Goal: Communication & Community: Answer question/provide support

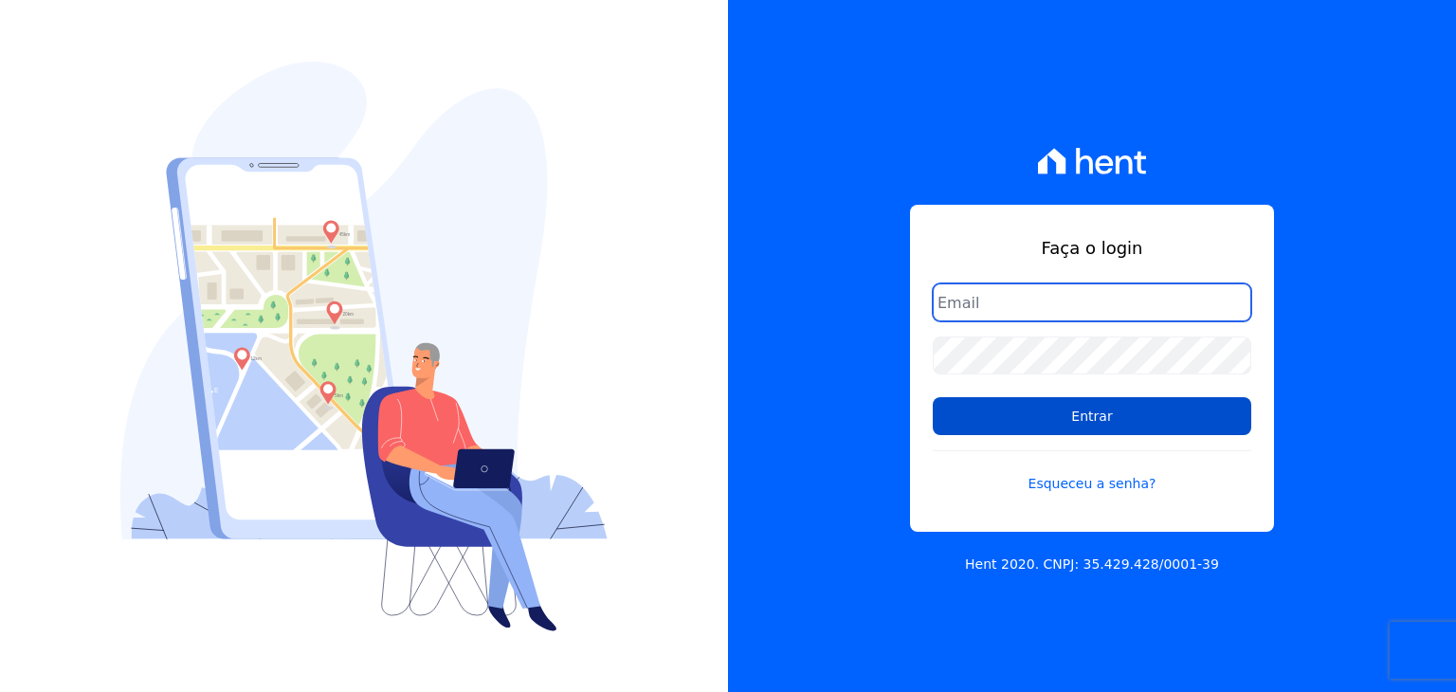
type input "guilherme.farias@priori.com.vc"
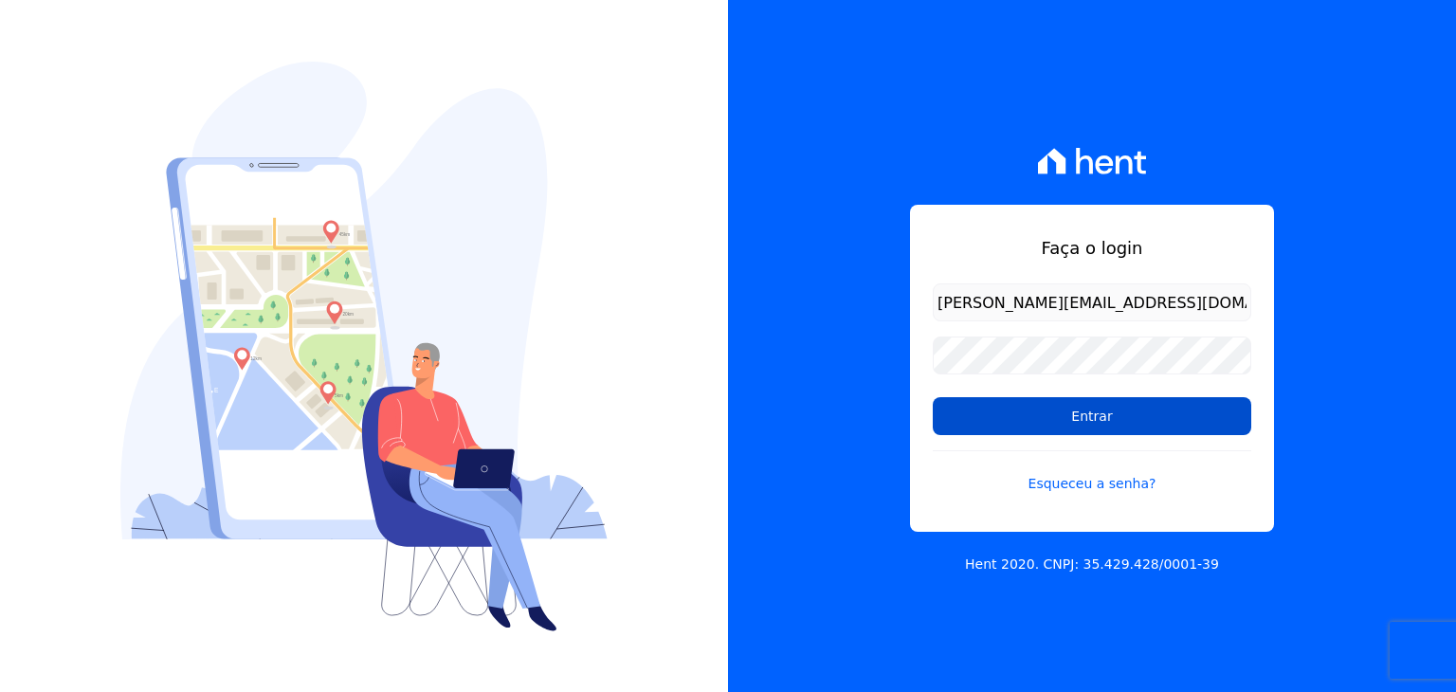
click at [963, 410] on input "Entrar" at bounding box center [1092, 416] width 318 height 38
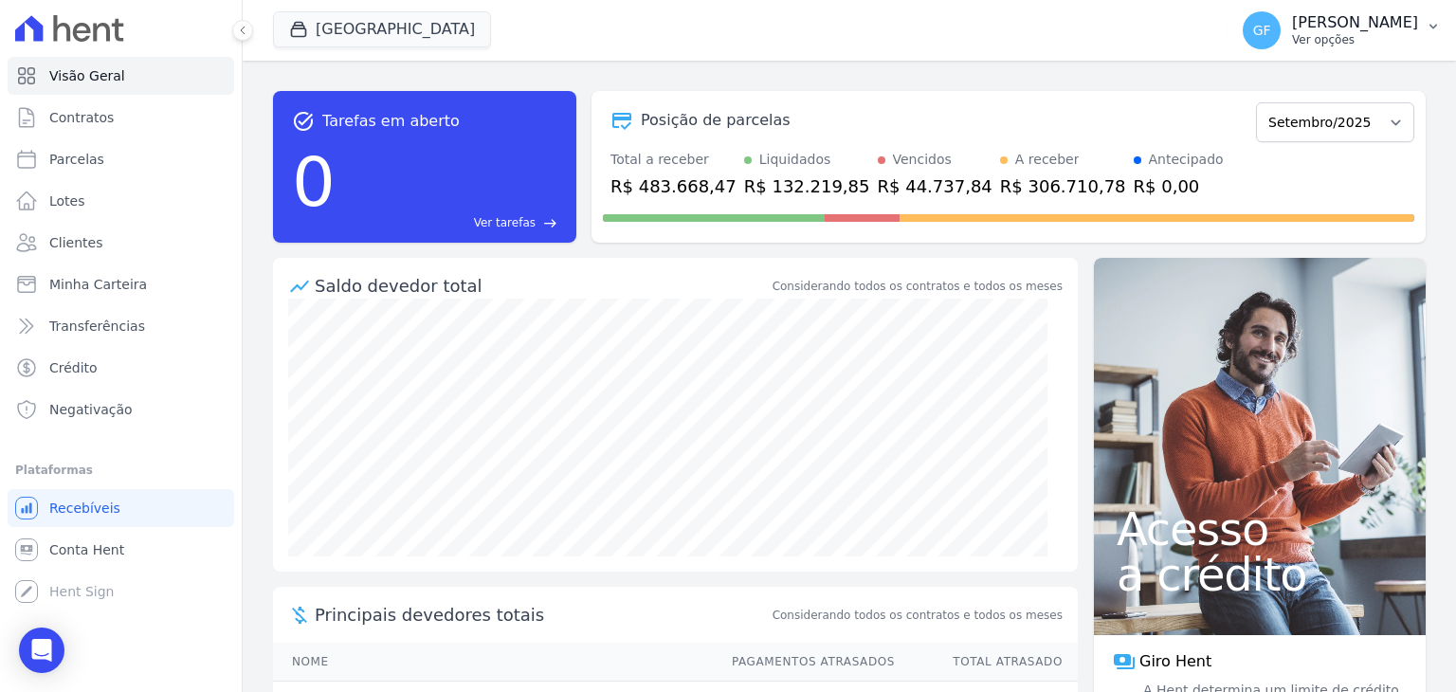
click at [1320, 51] on button "GF [PERSON_NAME] Ver opções" at bounding box center [1342, 30] width 228 height 53
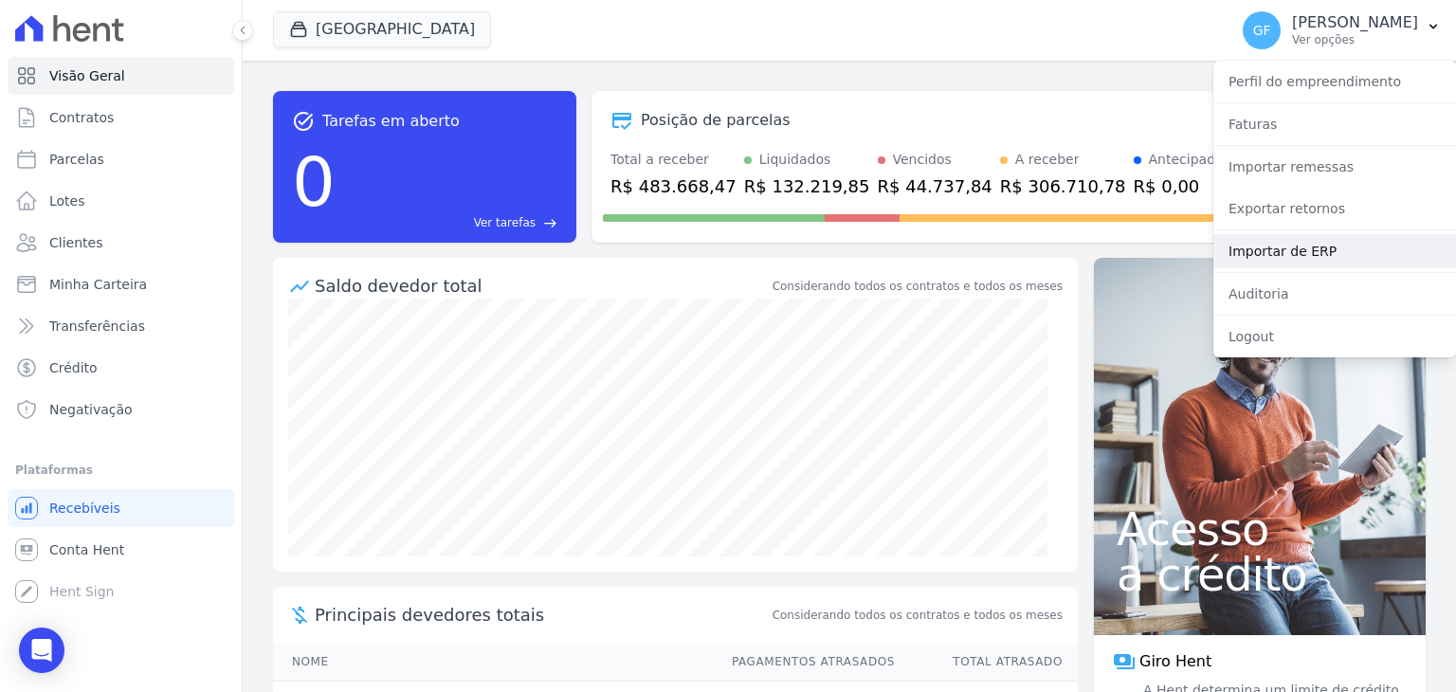
click at [1327, 234] on link "Importar de ERP" at bounding box center [1334, 251] width 243 height 34
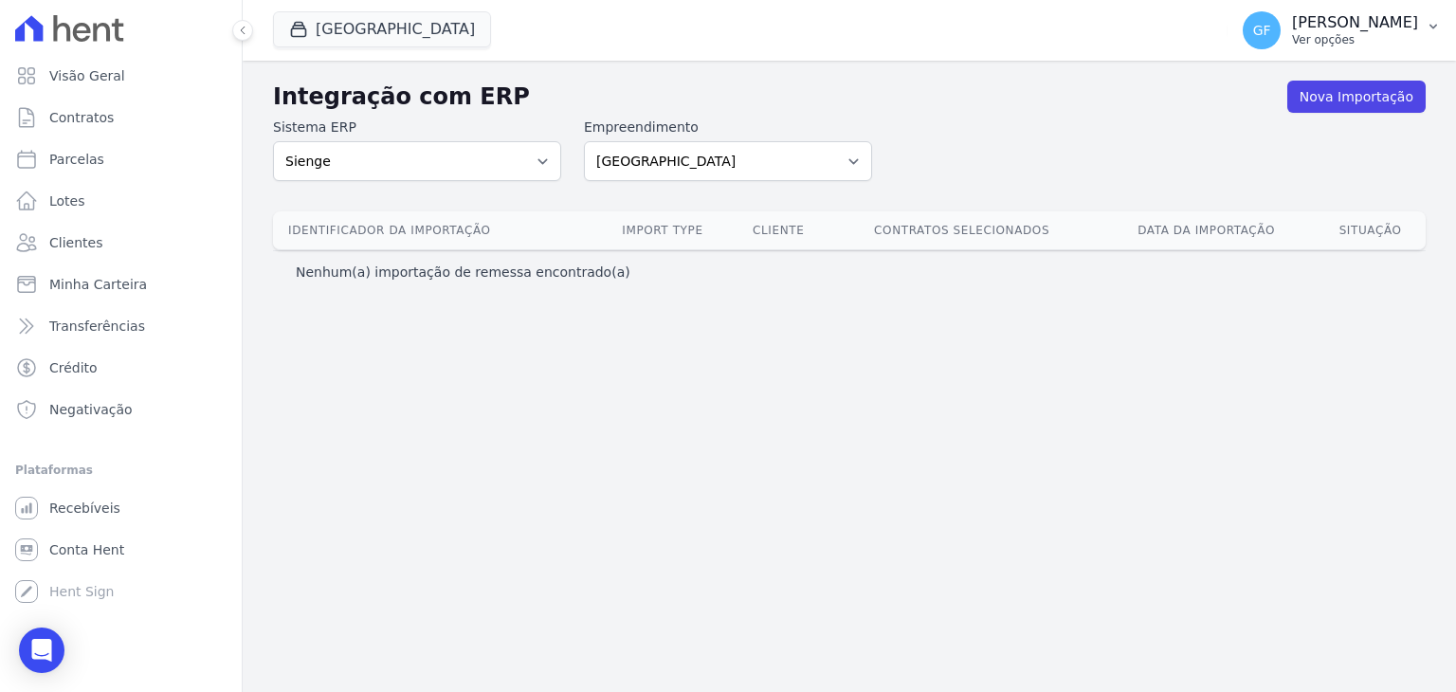
click at [1352, 55] on button "GF [PERSON_NAME] Ver opções" at bounding box center [1342, 30] width 228 height 53
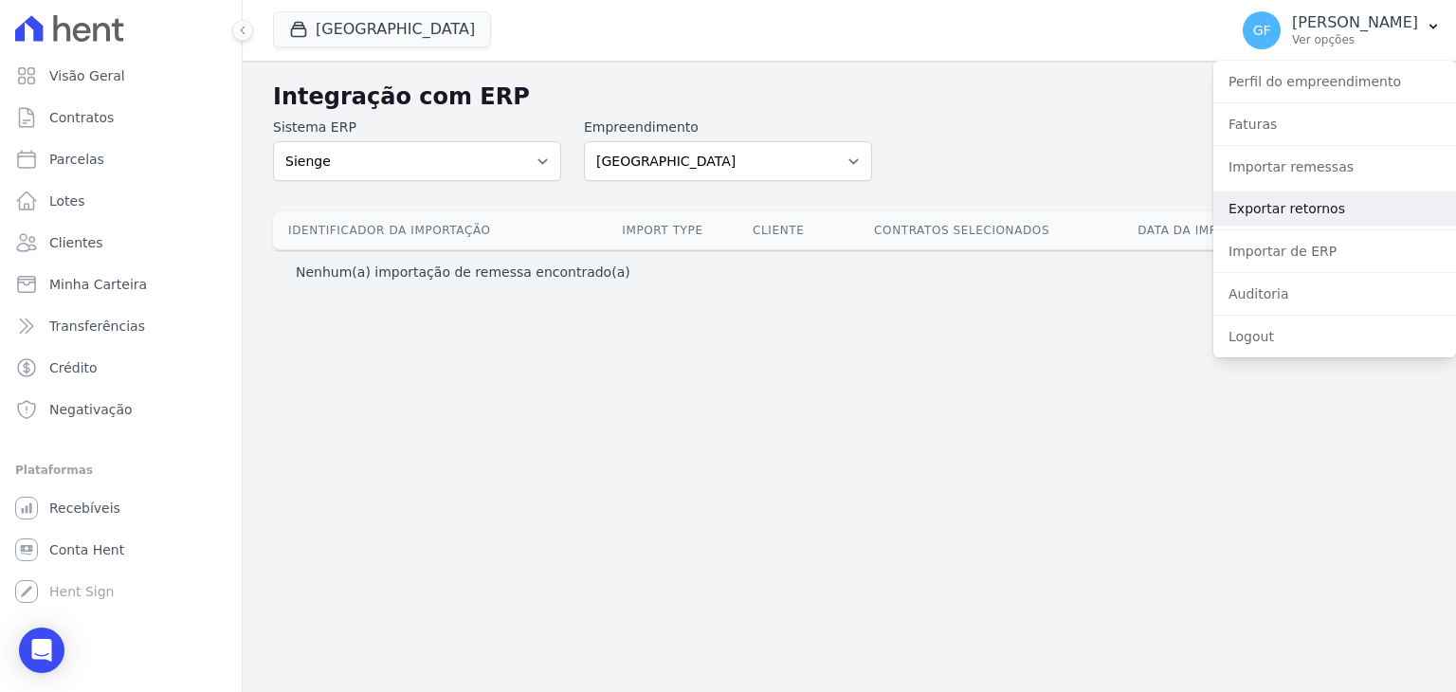
click at [1288, 221] on link "Exportar retornos" at bounding box center [1334, 208] width 243 height 34
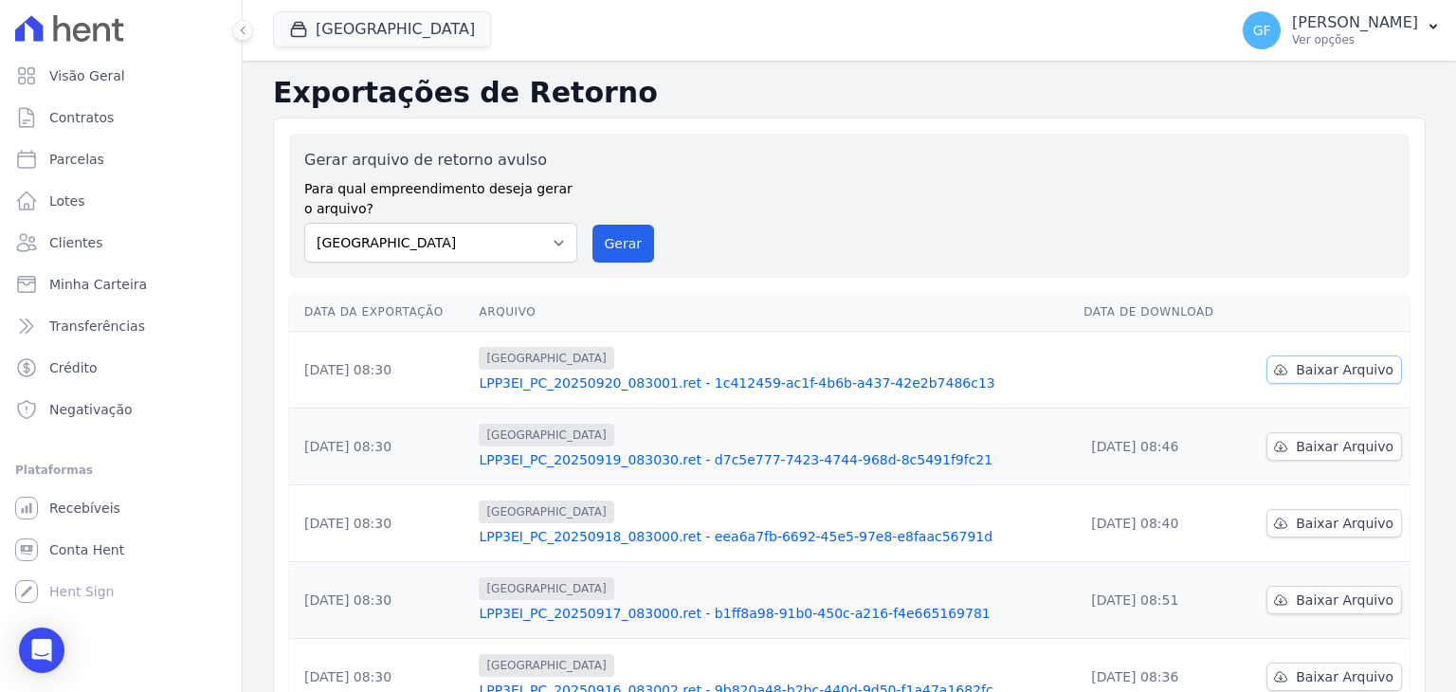
click at [1304, 374] on span "Baixar Arquivo" at bounding box center [1345, 369] width 98 height 19
click at [65, 249] on span "Clientes" at bounding box center [75, 242] width 53 height 19
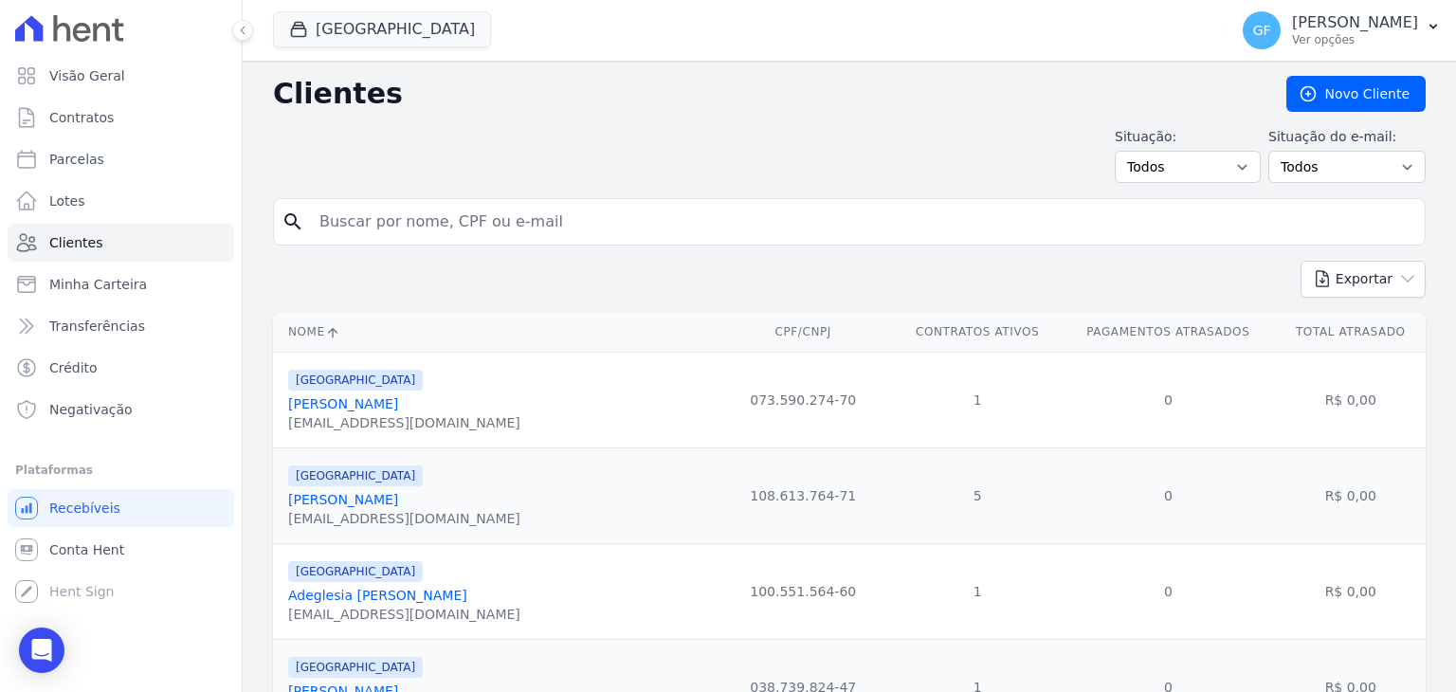
click at [353, 234] on input "search" at bounding box center [862, 222] width 1109 height 38
type input "[PERSON_NAME]"
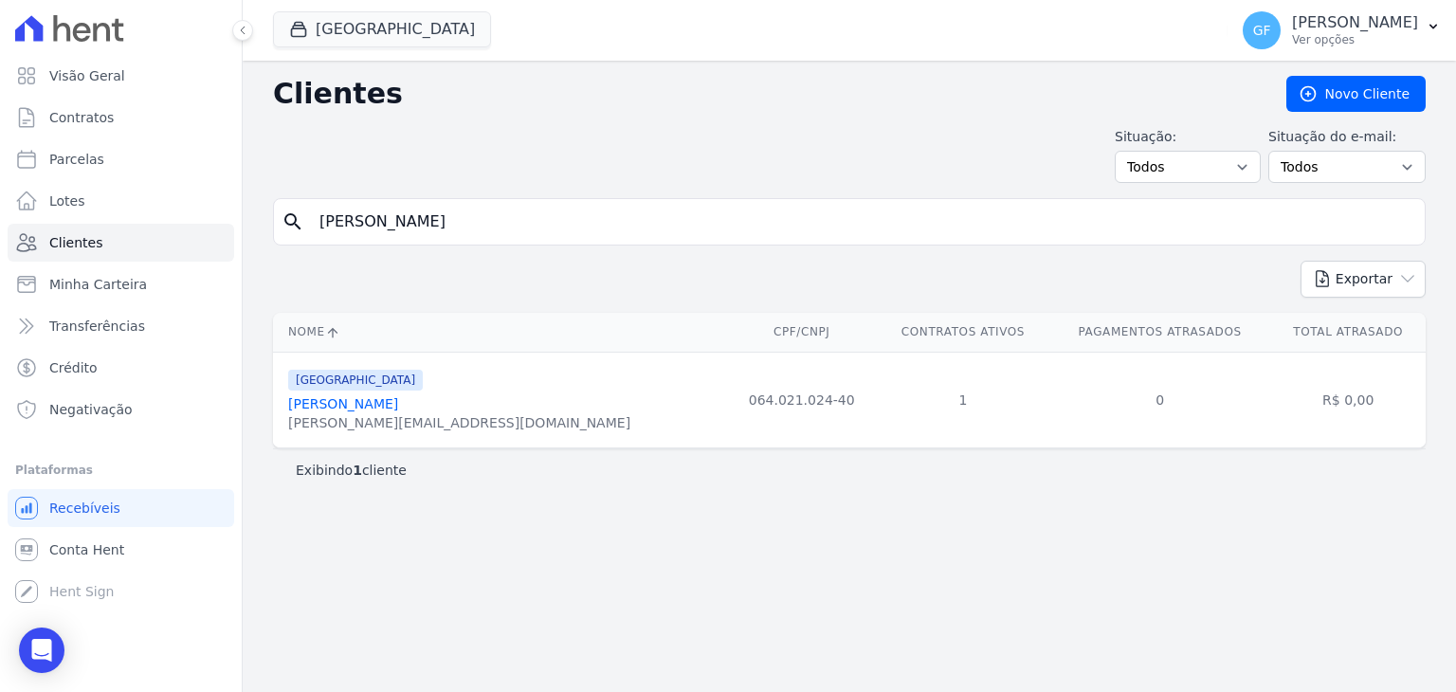
click at [353, 407] on link "[PERSON_NAME]" at bounding box center [343, 403] width 110 height 15
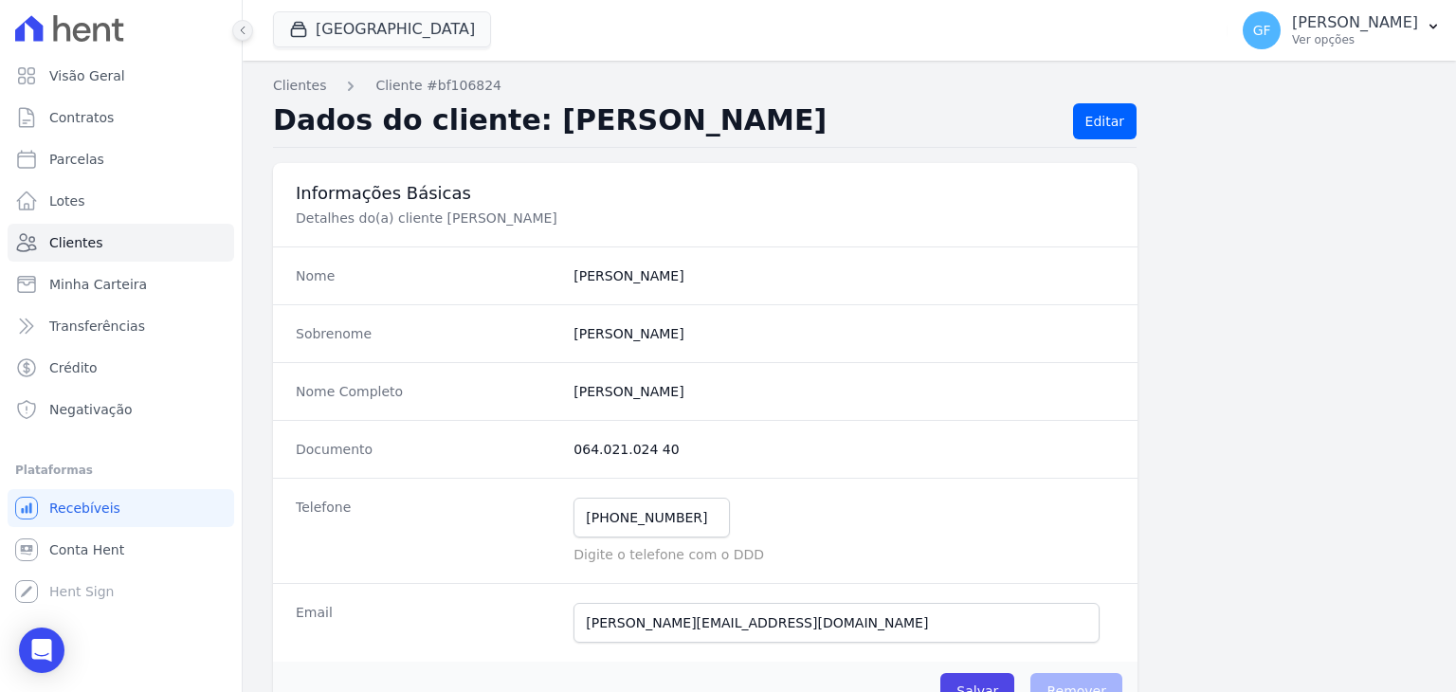
click at [237, 25] on icon at bounding box center [242, 30] width 11 height 11
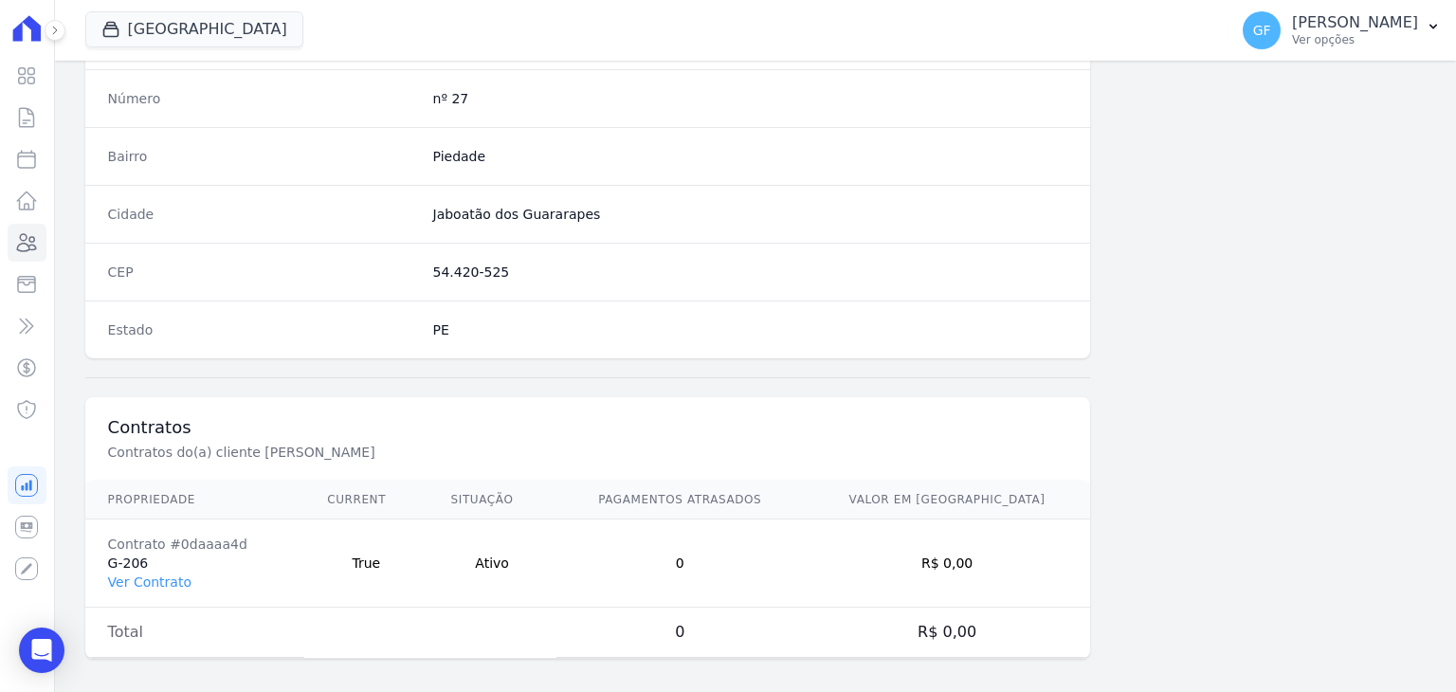
scroll to position [1076, 0]
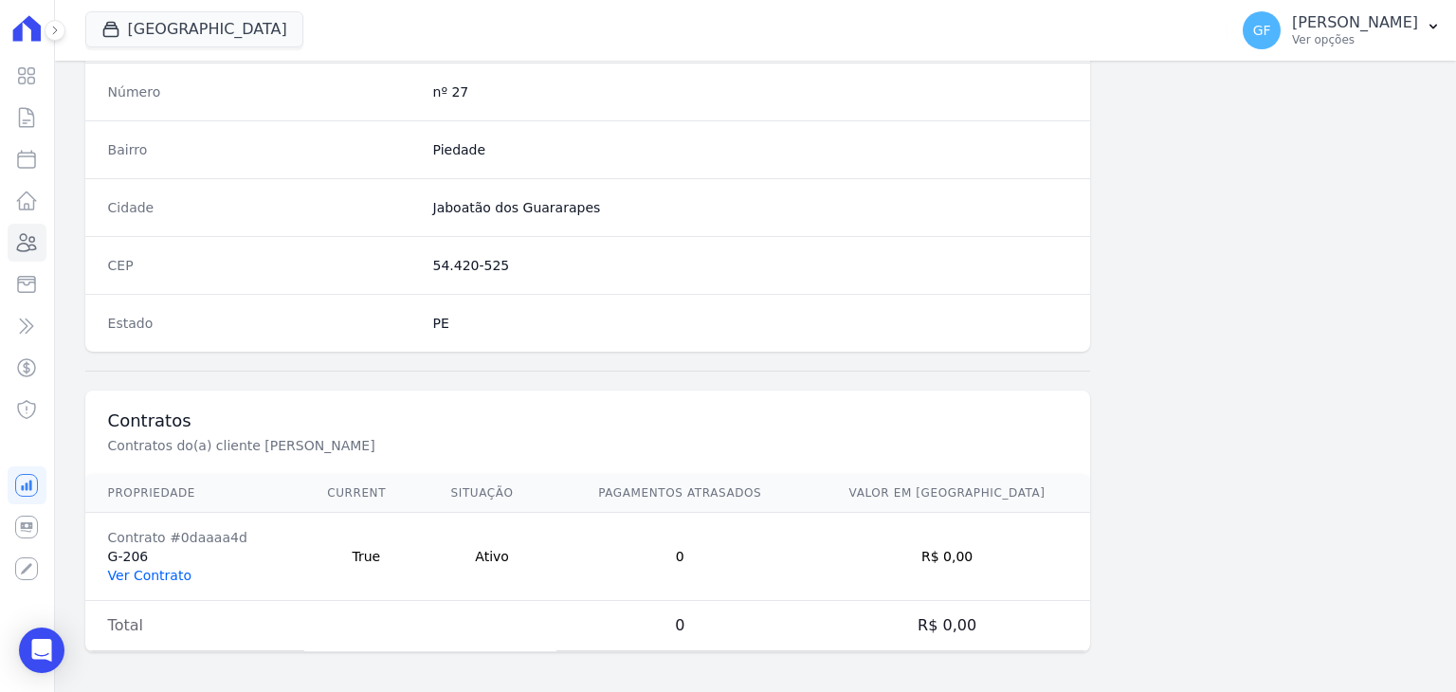
click at [131, 572] on link "Ver Contrato" at bounding box center [149, 575] width 83 height 15
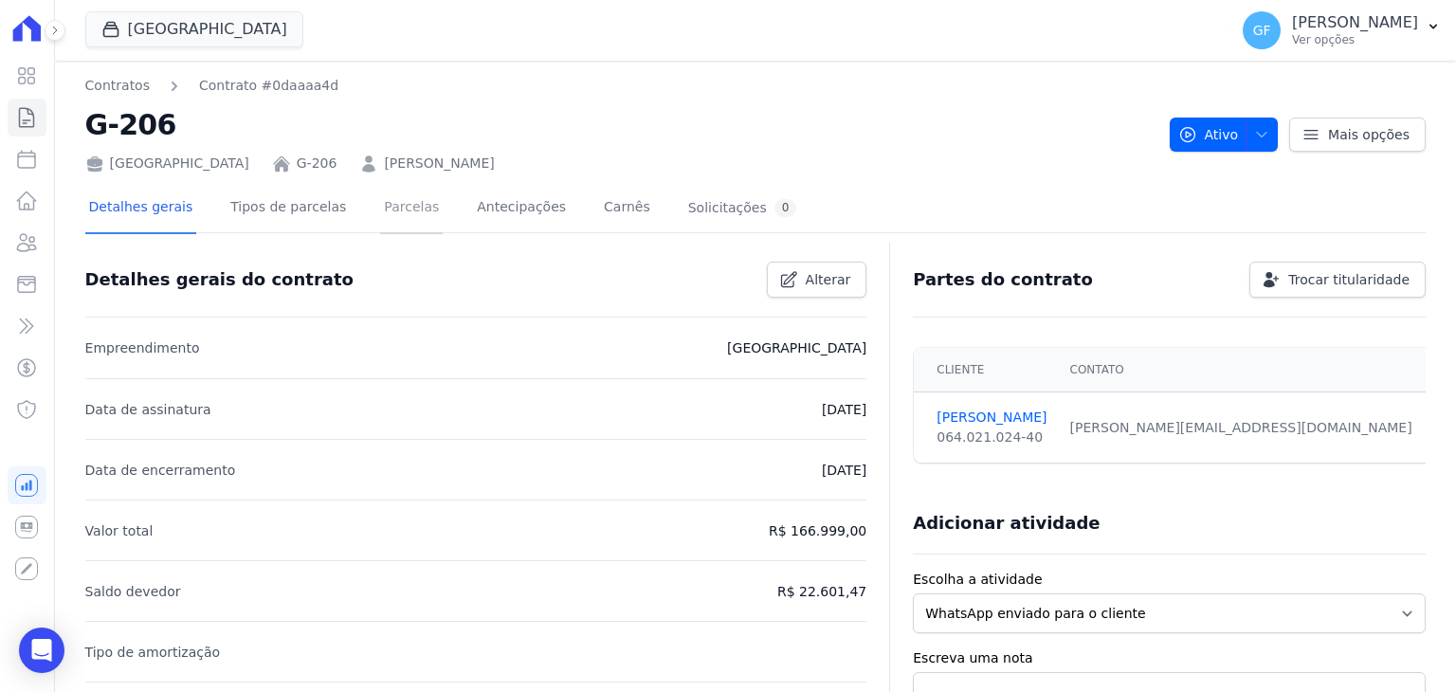
click at [380, 191] on link "Parcelas" at bounding box center [411, 209] width 63 height 50
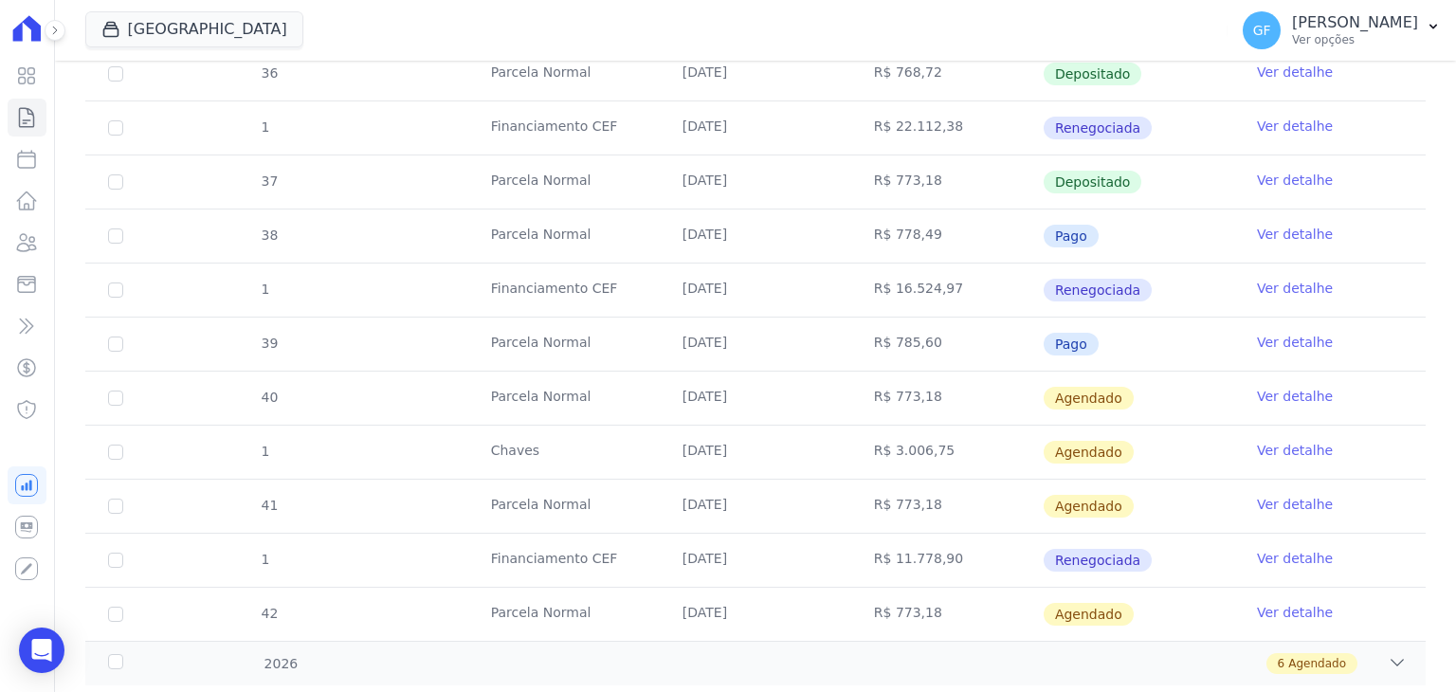
scroll to position [802, 0]
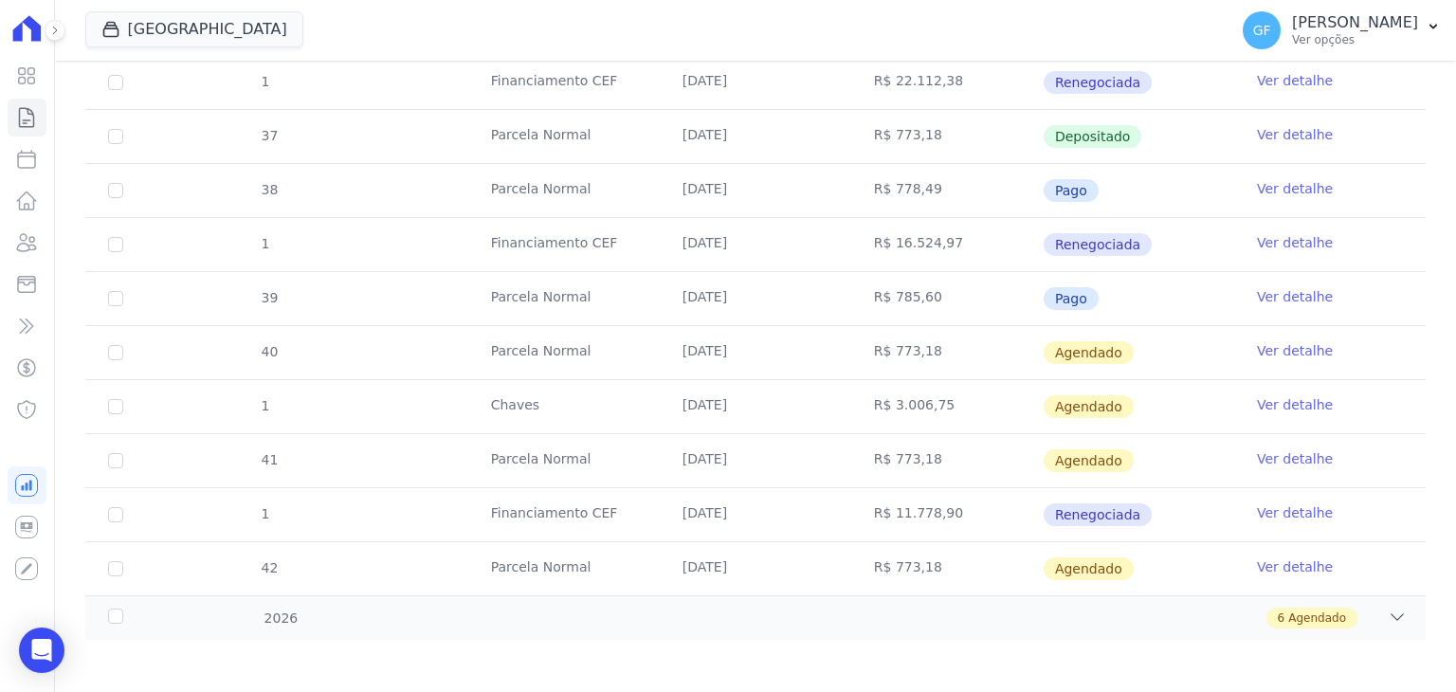
drag, startPoint x: 692, startPoint y: 352, endPoint x: 1077, endPoint y: 355, distance: 384.9
click at [1077, 355] on tr "40 Parcela Normal 10/10/2025 R$ 773,18 Agendado Ver detalhe" at bounding box center [755, 352] width 1340 height 54
click at [801, 341] on td "10/10/2025" at bounding box center [755, 352] width 191 height 53
drag, startPoint x: 1047, startPoint y: 295, endPoint x: 1243, endPoint y: 298, distance: 195.3
click at [1243, 298] on tr "39 Parcela Normal 10/09/2025 R$ 785,60 Pago Ver detalhe" at bounding box center [755, 298] width 1340 height 54
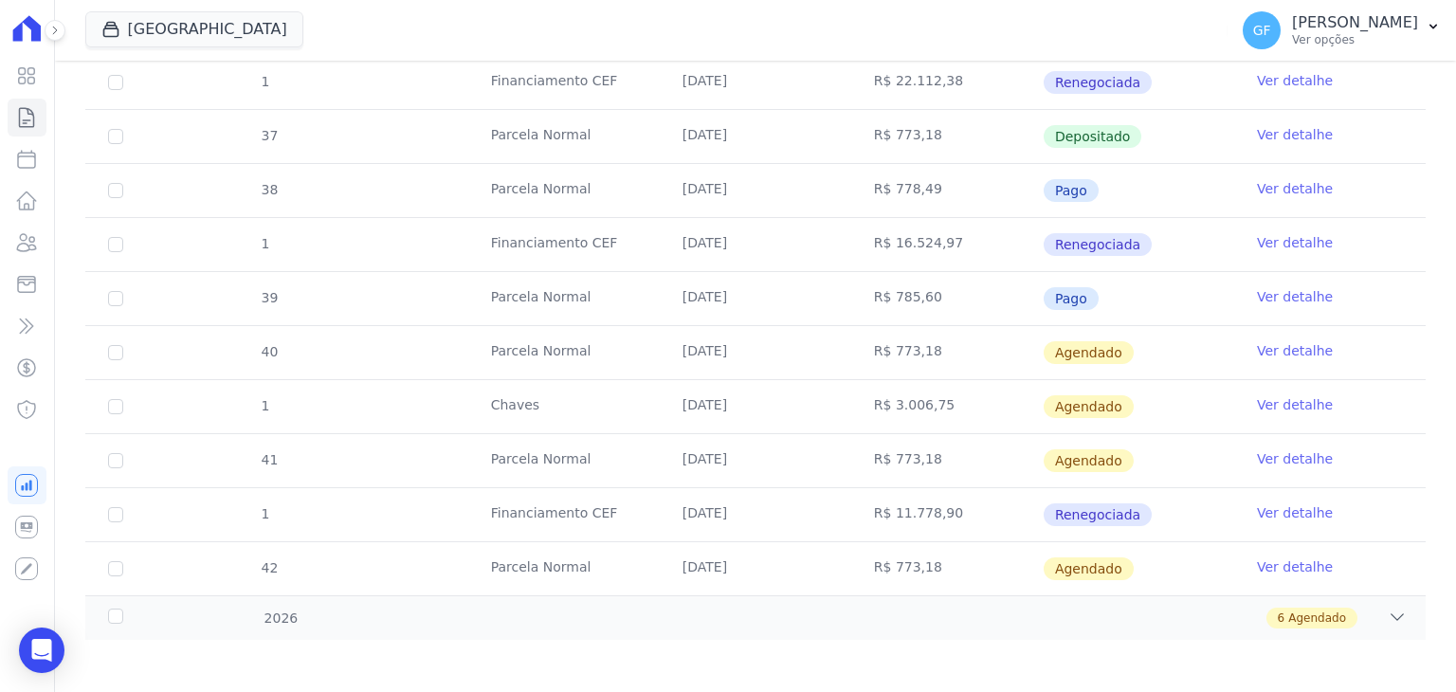
click at [872, 373] on td "R$ 773,18" at bounding box center [946, 352] width 191 height 53
drag, startPoint x: 664, startPoint y: 289, endPoint x: 1172, endPoint y: 314, distance: 507.7
click at [1172, 314] on tr "39 Parcela Normal 10/09/2025 R$ 785,60 Pago Ver detalhe" at bounding box center [755, 298] width 1340 height 54
click at [1176, 293] on td "Pago" at bounding box center [1138, 298] width 191 height 53
click at [1257, 287] on link "Ver detalhe" at bounding box center [1295, 296] width 76 height 19
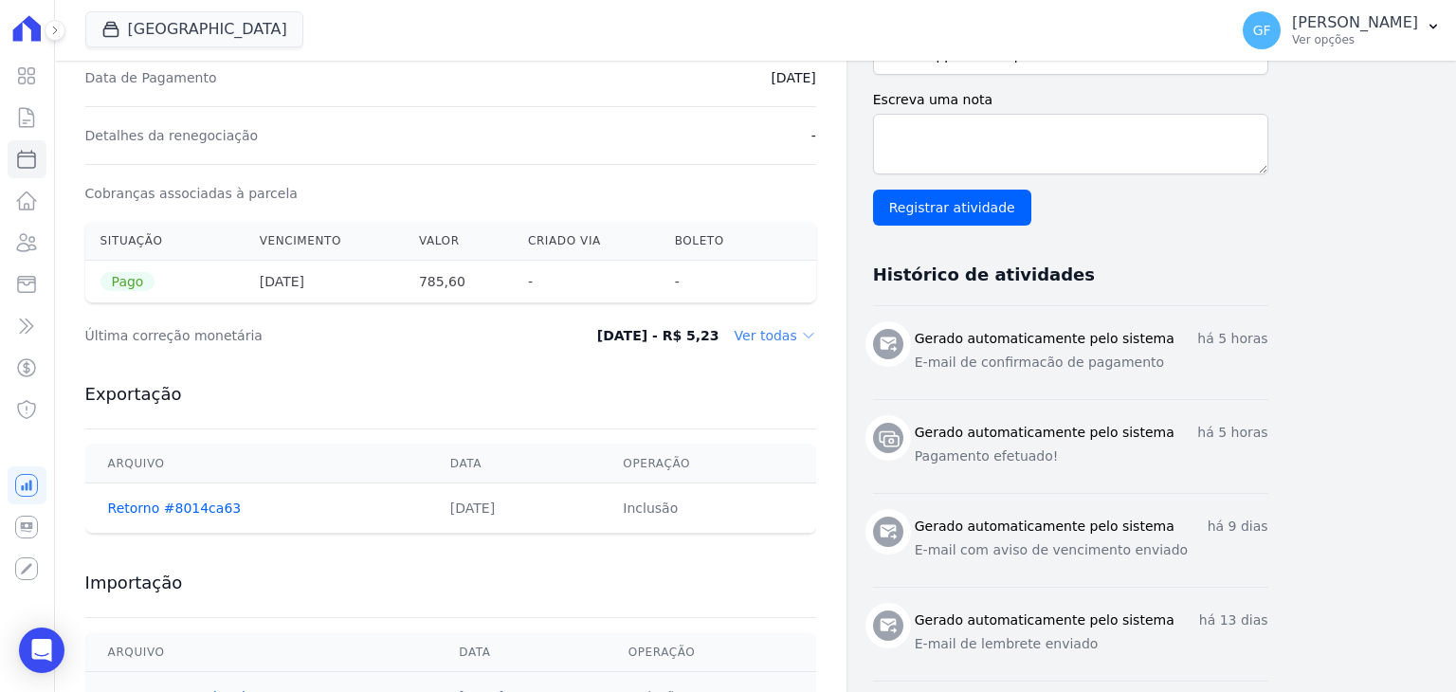
scroll to position [569, 0]
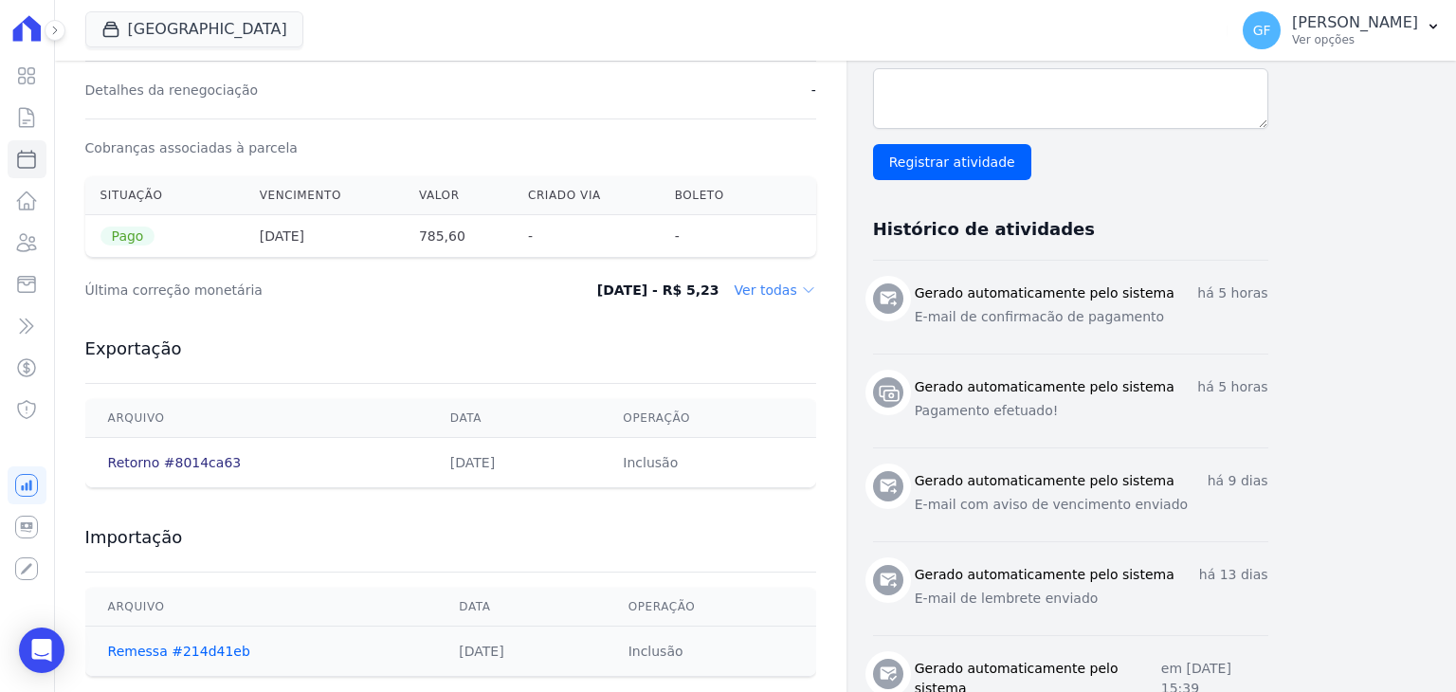
click at [204, 465] on link "Retorno #8014ca63" at bounding box center [175, 462] width 134 height 15
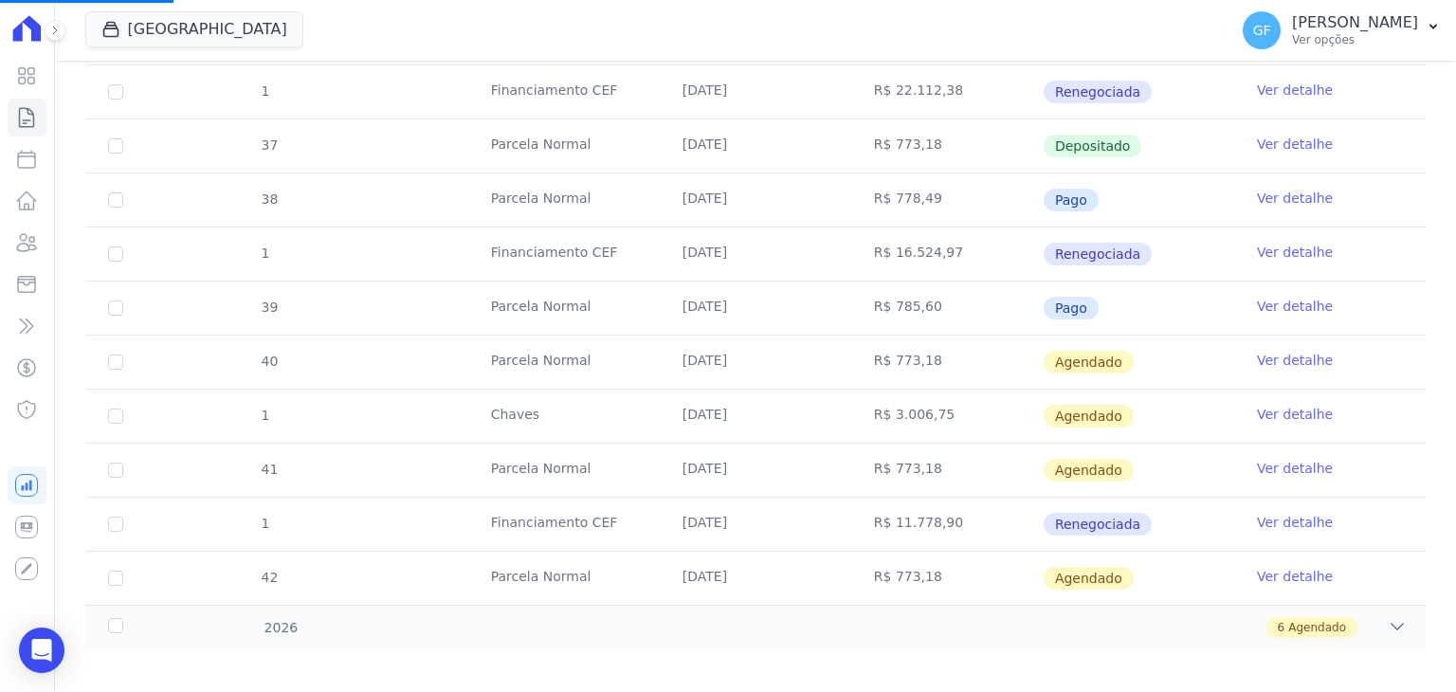
scroll to position [935, 0]
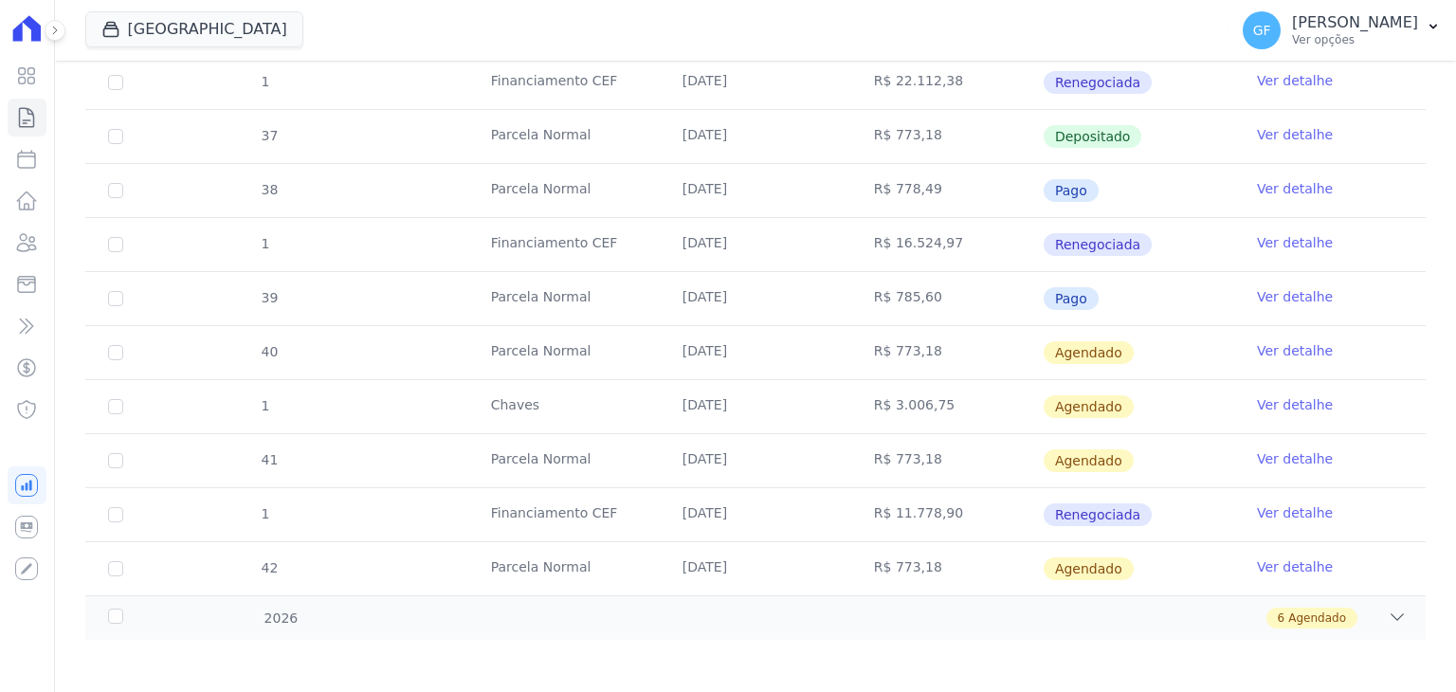
click at [870, 338] on td "R$ 773,18" at bounding box center [946, 352] width 191 height 53
drag, startPoint x: 490, startPoint y: 283, endPoint x: 1111, endPoint y: 301, distance: 621.1
click at [1111, 301] on tr "39 Parcela Normal 10/09/2025 R$ 785,60 Pago Ver detalhe" at bounding box center [755, 298] width 1340 height 54
click at [239, 291] on div "39" at bounding box center [269, 298] width 64 height 51
drag, startPoint x: 220, startPoint y: 297, endPoint x: 1336, endPoint y: 289, distance: 1115.7
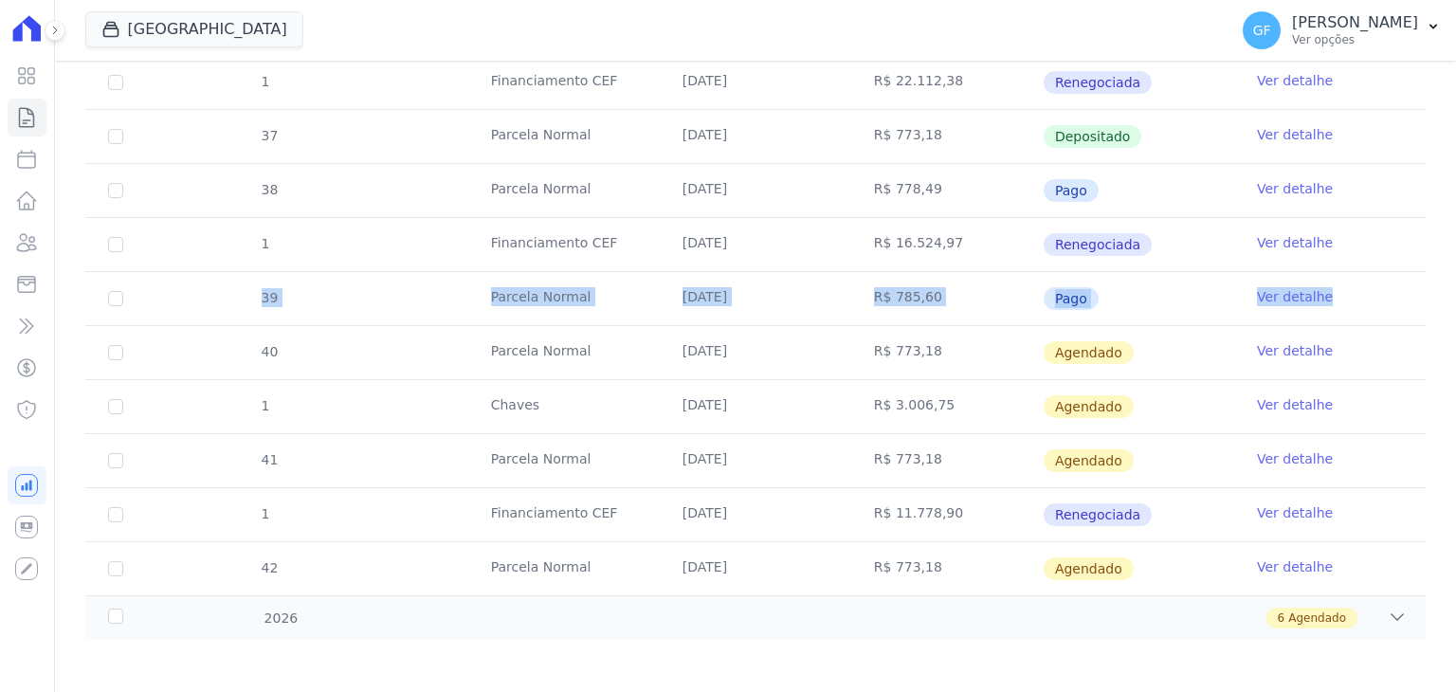
click at [1336, 289] on tr "39 Parcela Normal 10/09/2025 R$ 785,60 Pago Ver detalhe" at bounding box center [755, 298] width 1340 height 54
click at [23, 73] on icon at bounding box center [27, 76] width 16 height 16
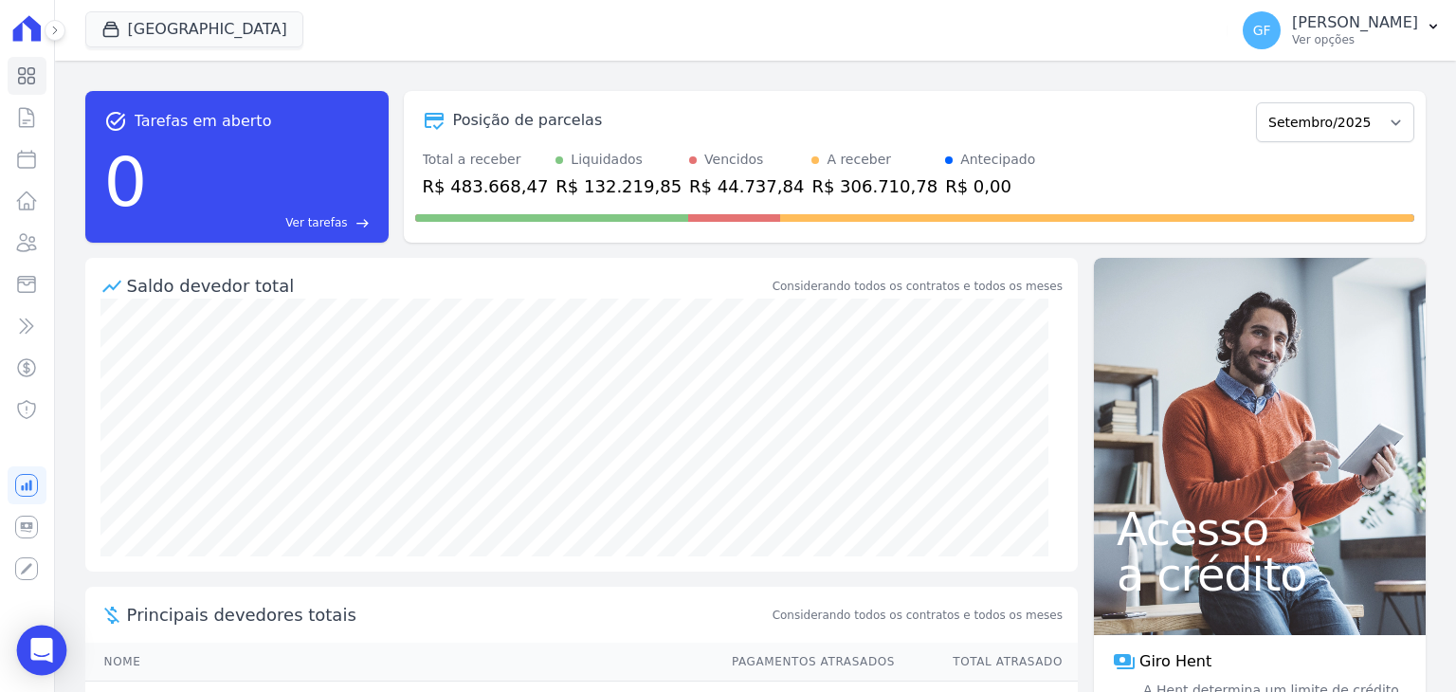
click at [40, 634] on div "Open Intercom Messenger" at bounding box center [42, 651] width 50 height 50
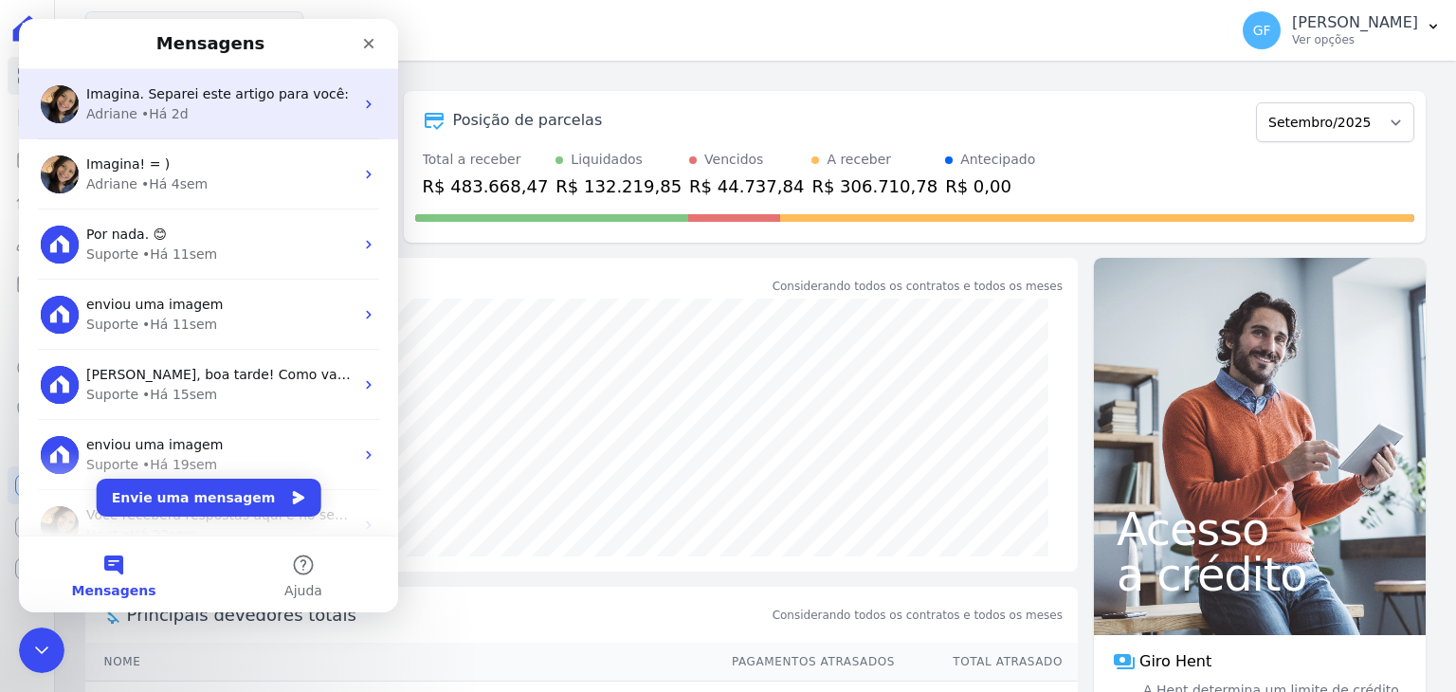
click at [131, 108] on div "Adriane" at bounding box center [111, 114] width 51 height 20
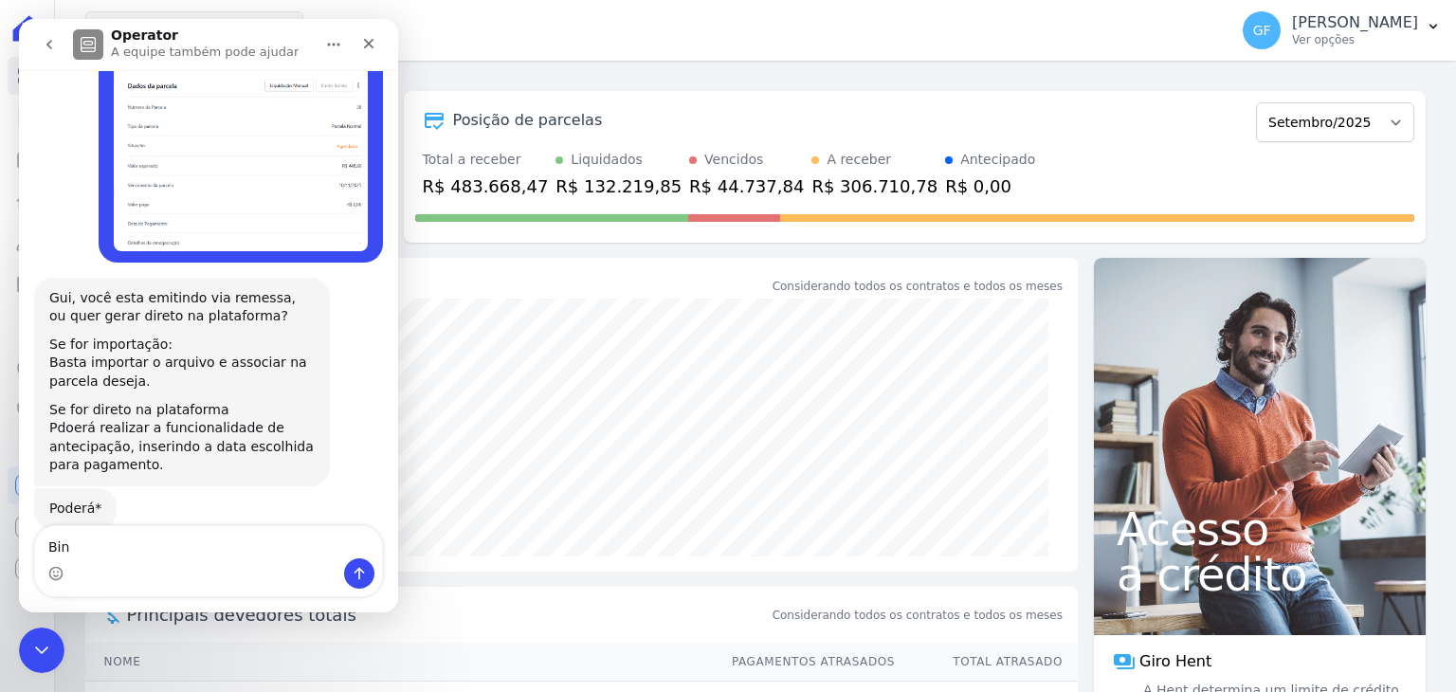
scroll to position [14295, 0]
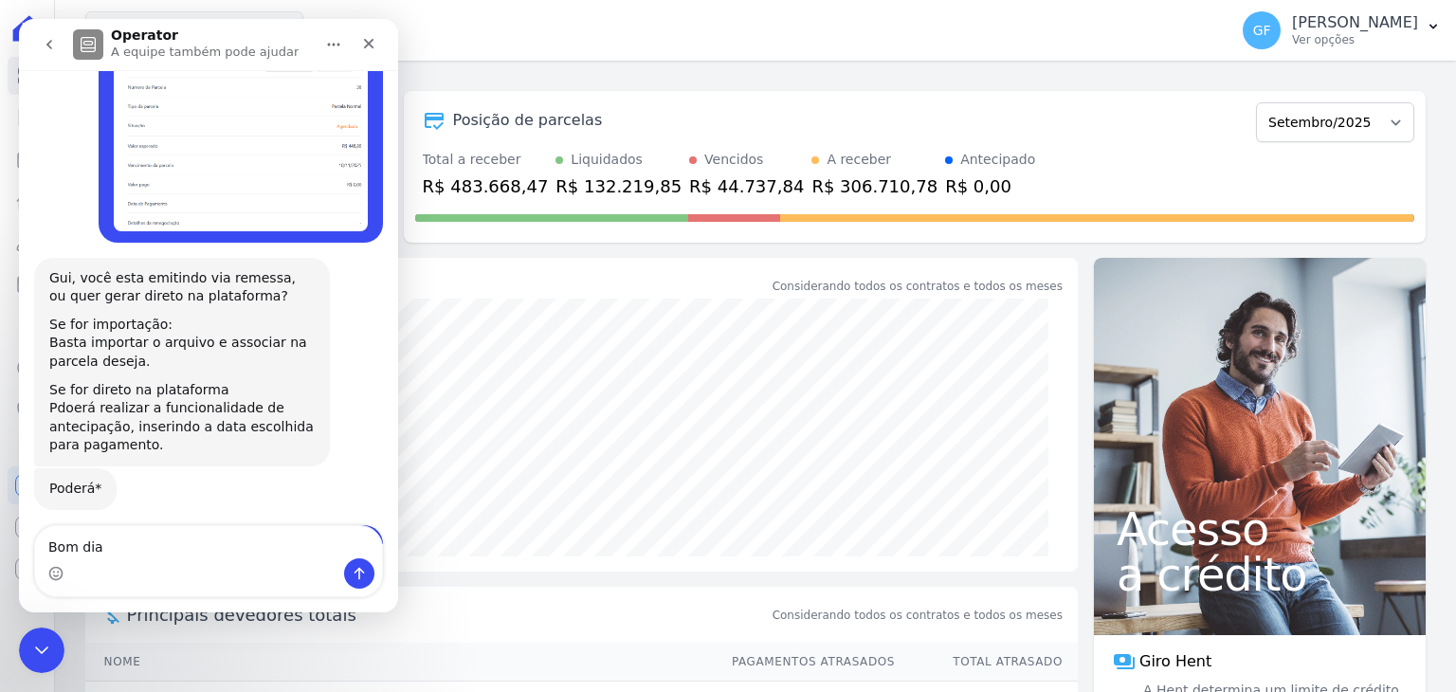
type textarea "Bom dia!"
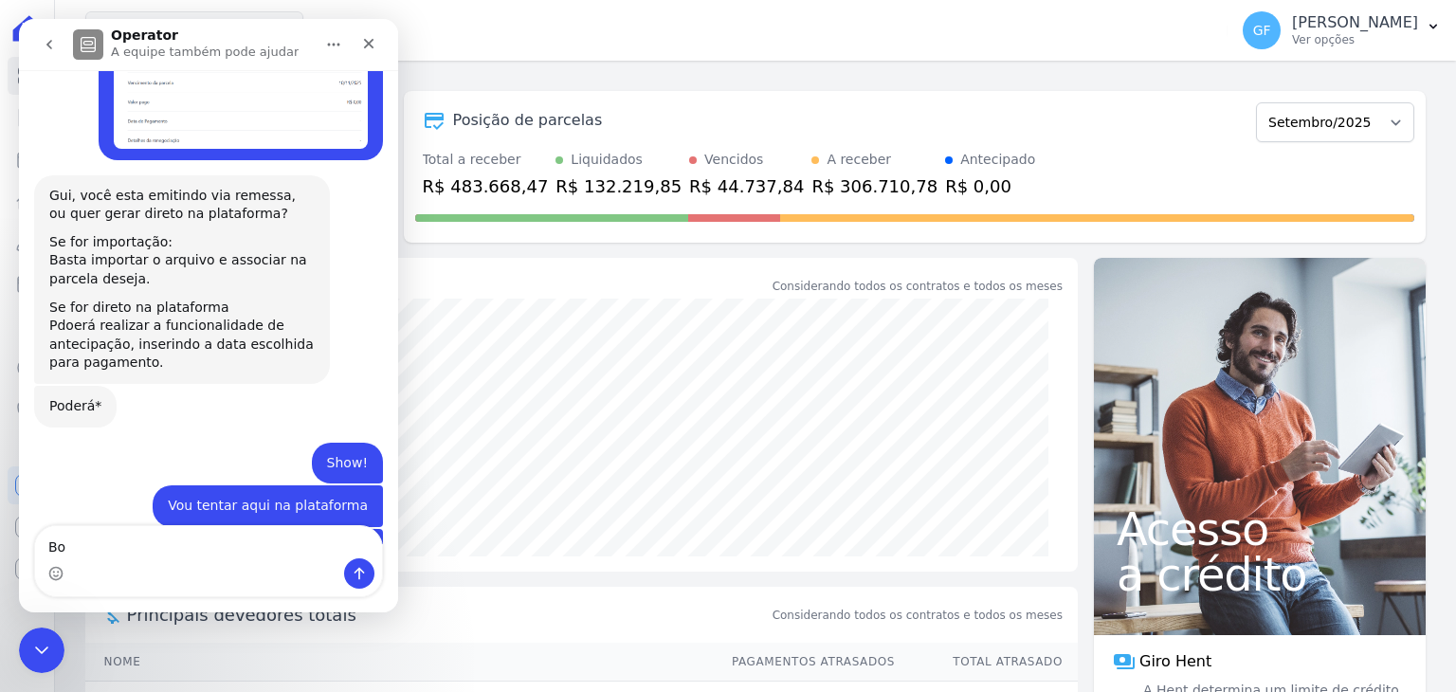
type textarea "B"
type textarea "Ótima semana para nós!"
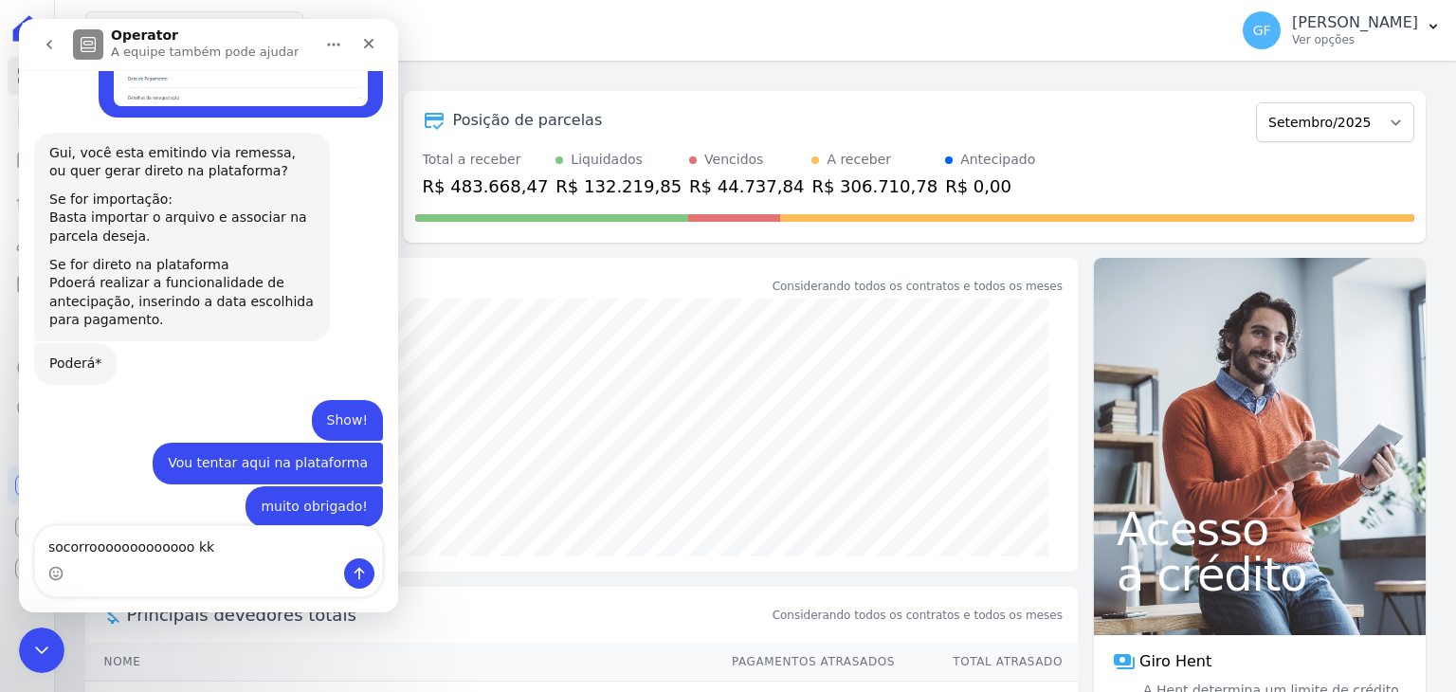
type textarea "socorrooooooooooooo kkk"
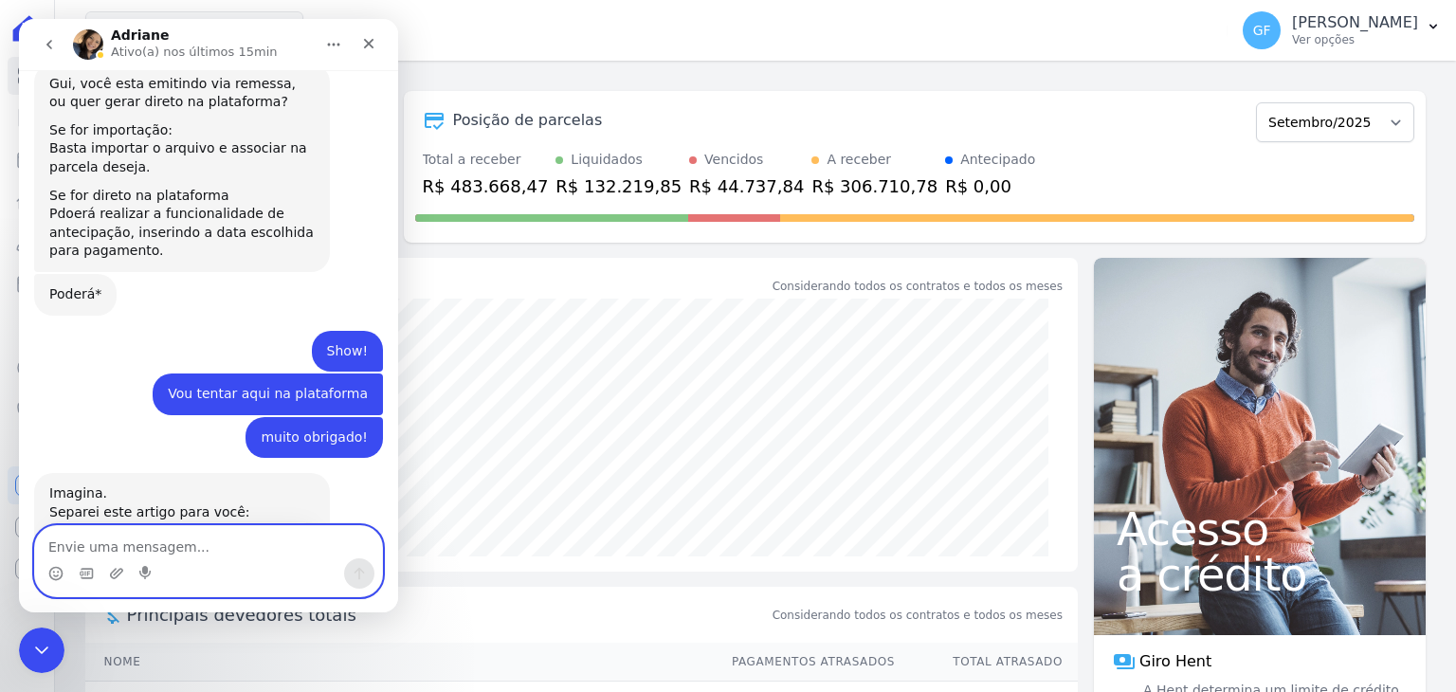
scroll to position [14546, 0]
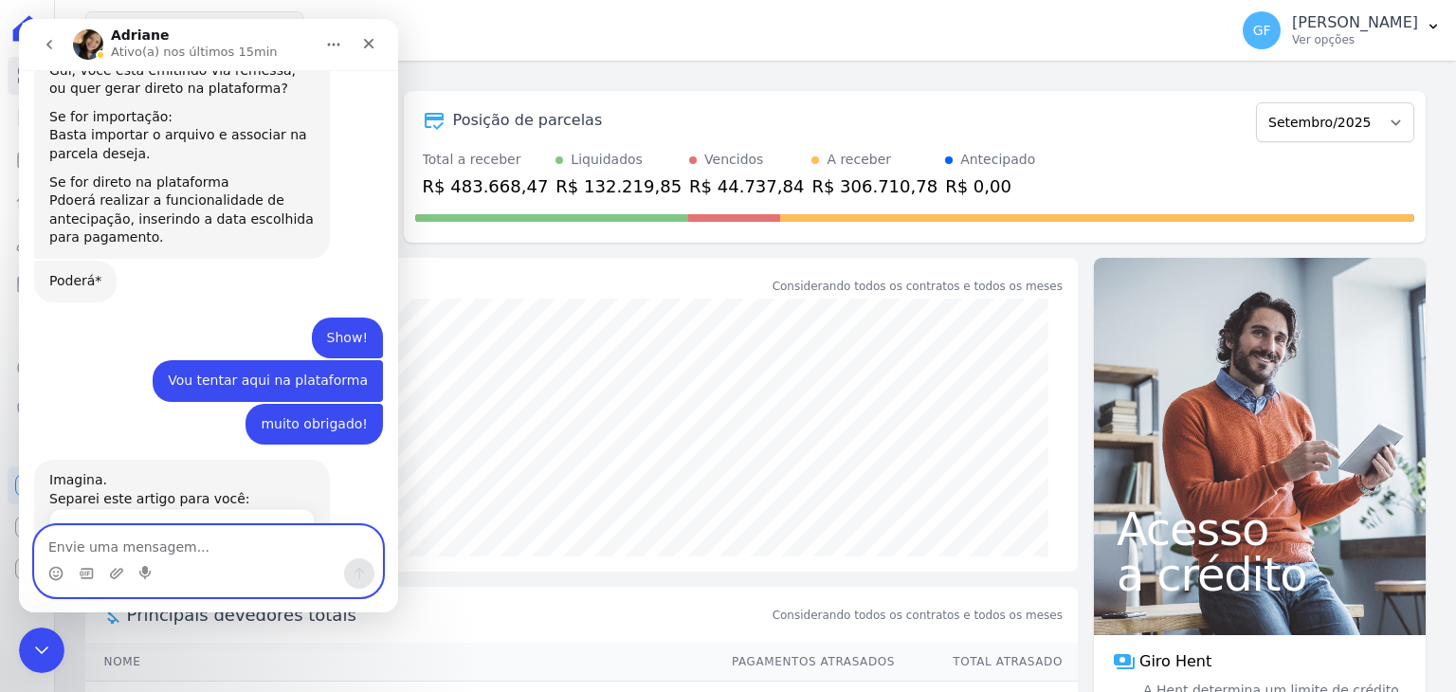
paste textarea "[PERSON_NAME]"
type textarea "[PERSON_NAME]"
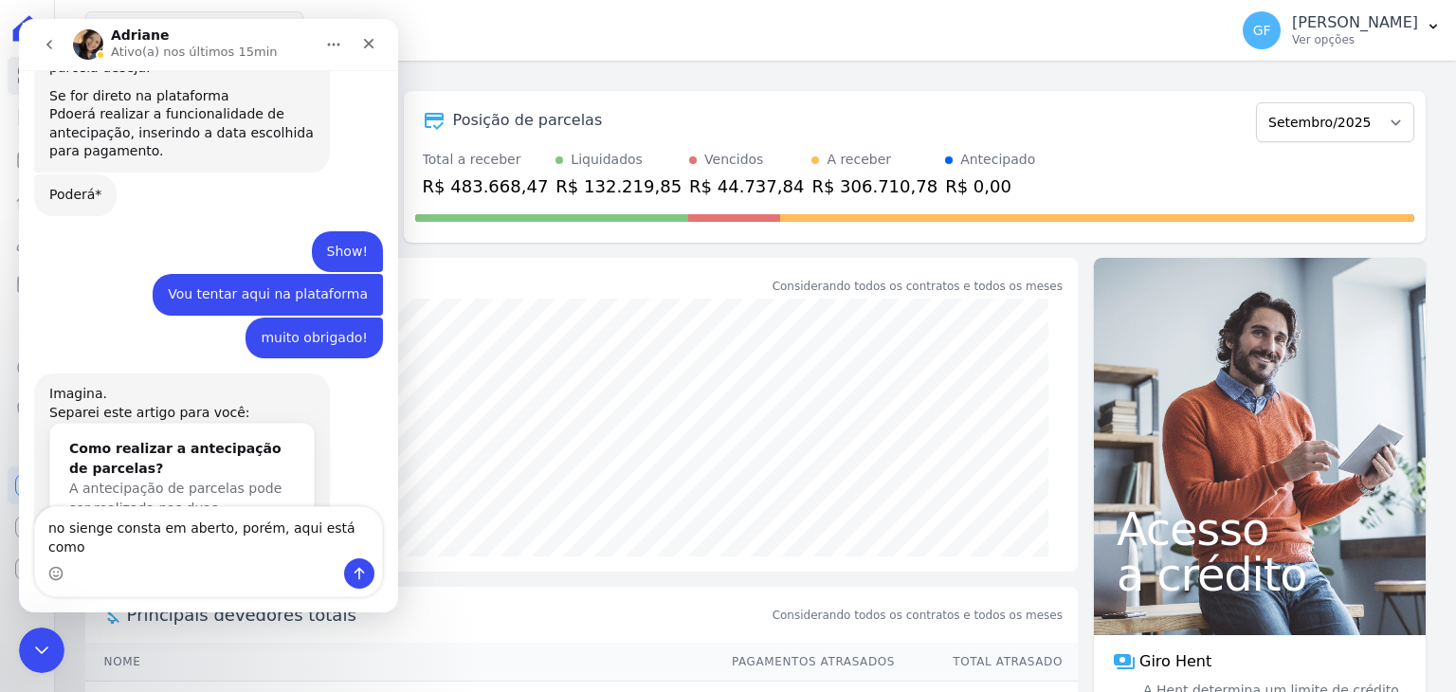
scroll to position [14685, 0]
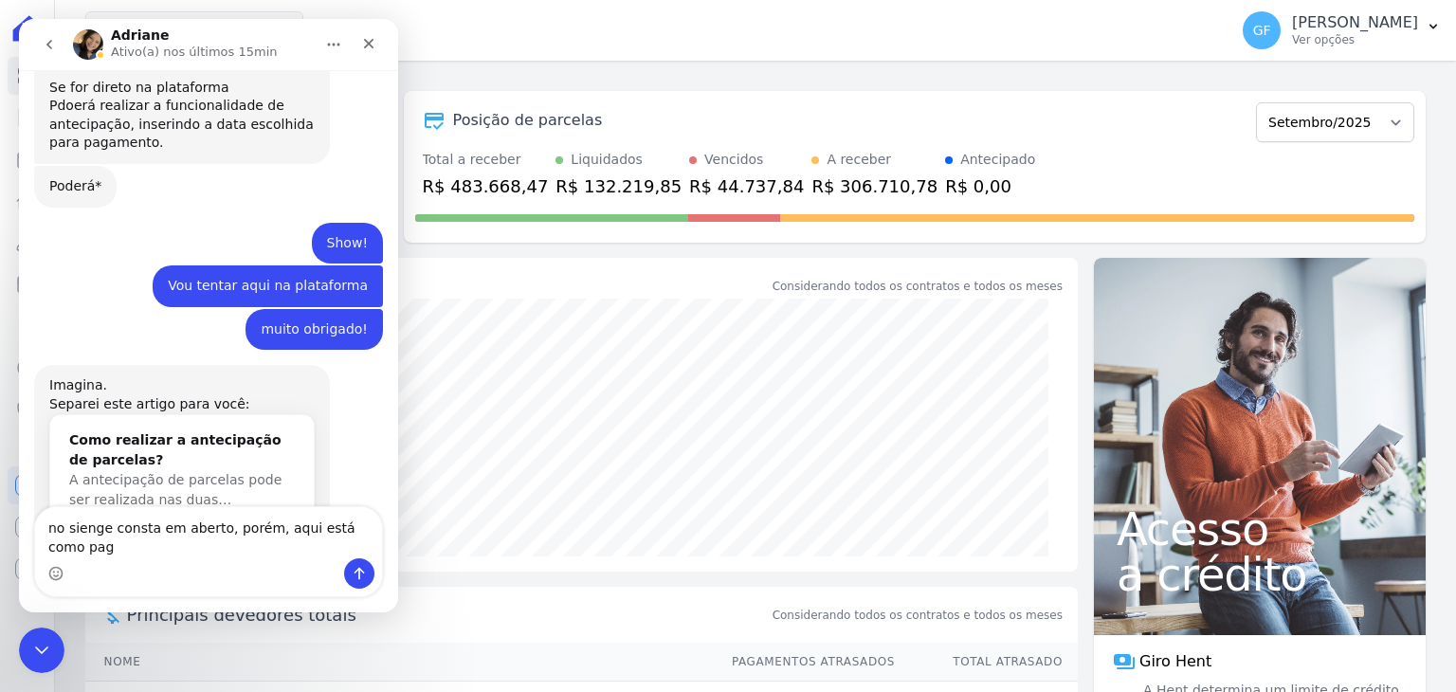
type textarea "no sienge consta em aberto, porém, aqui está como paga"
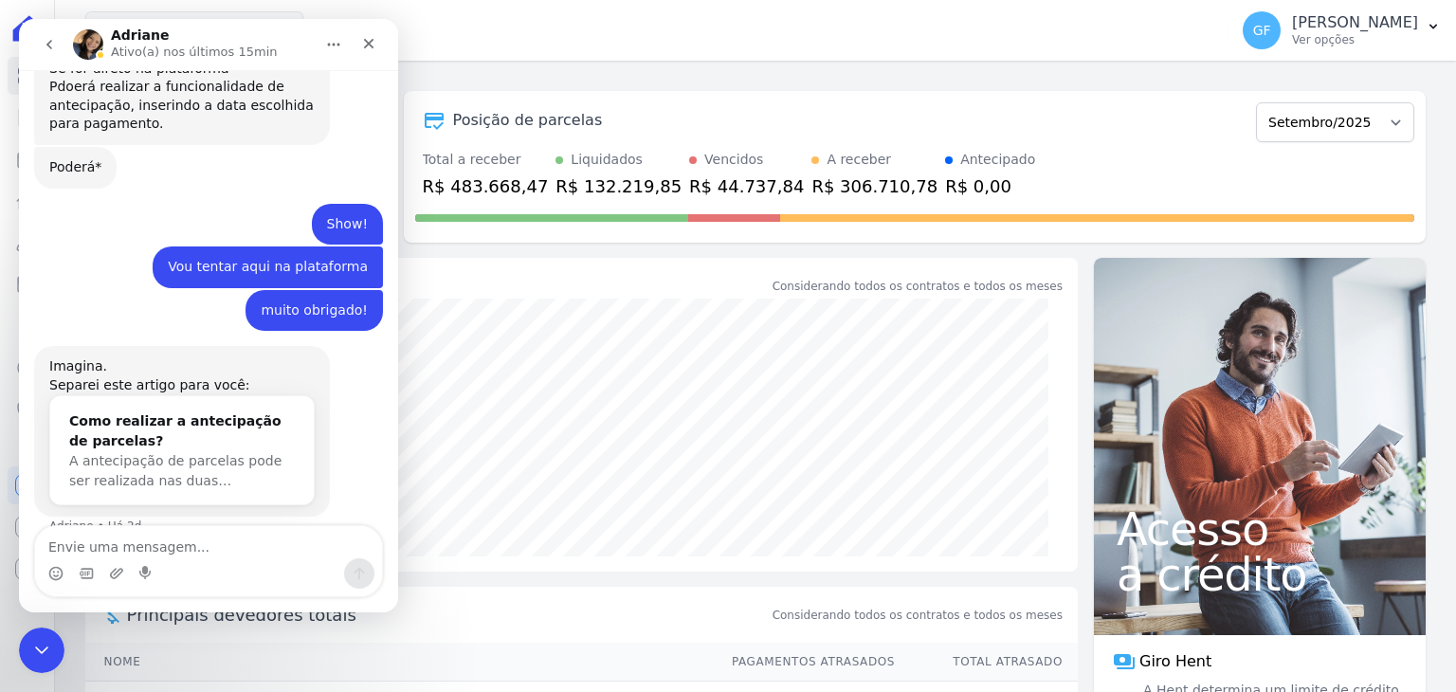
scroll to position [14747, 0]
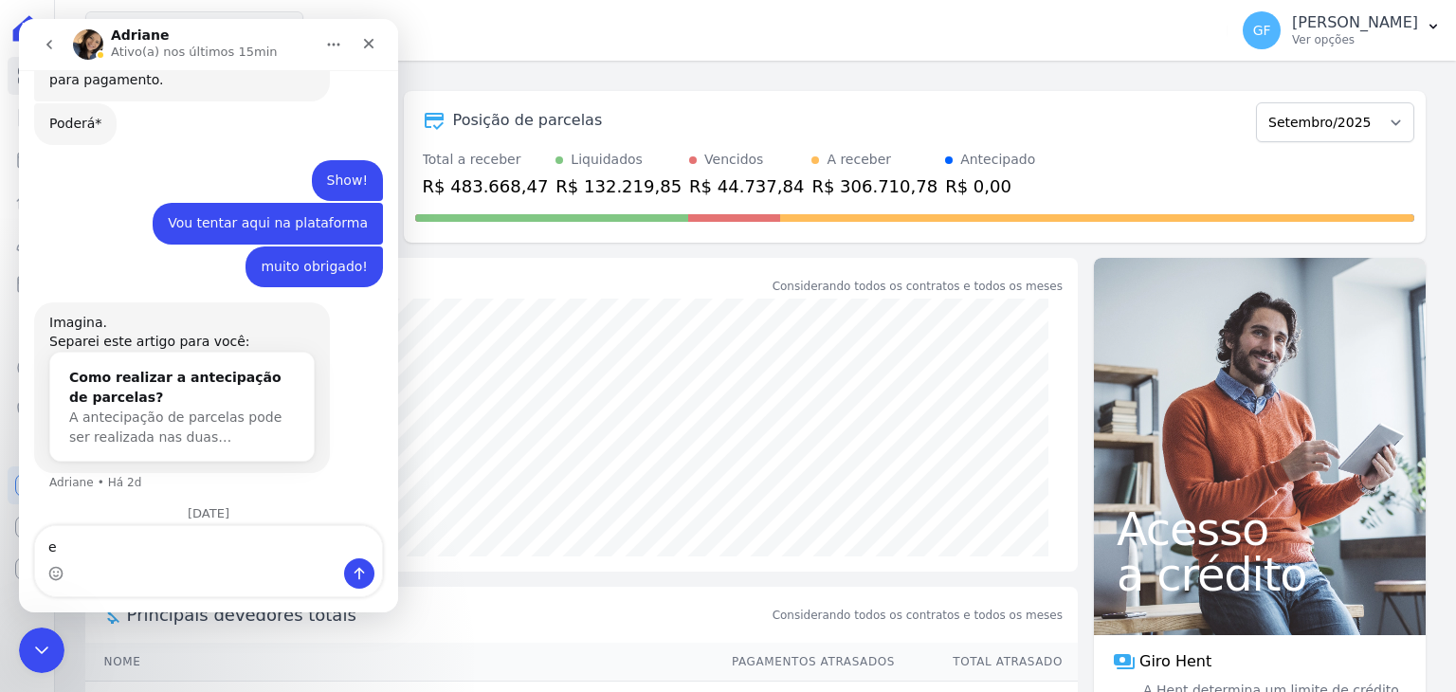
type textarea "e"
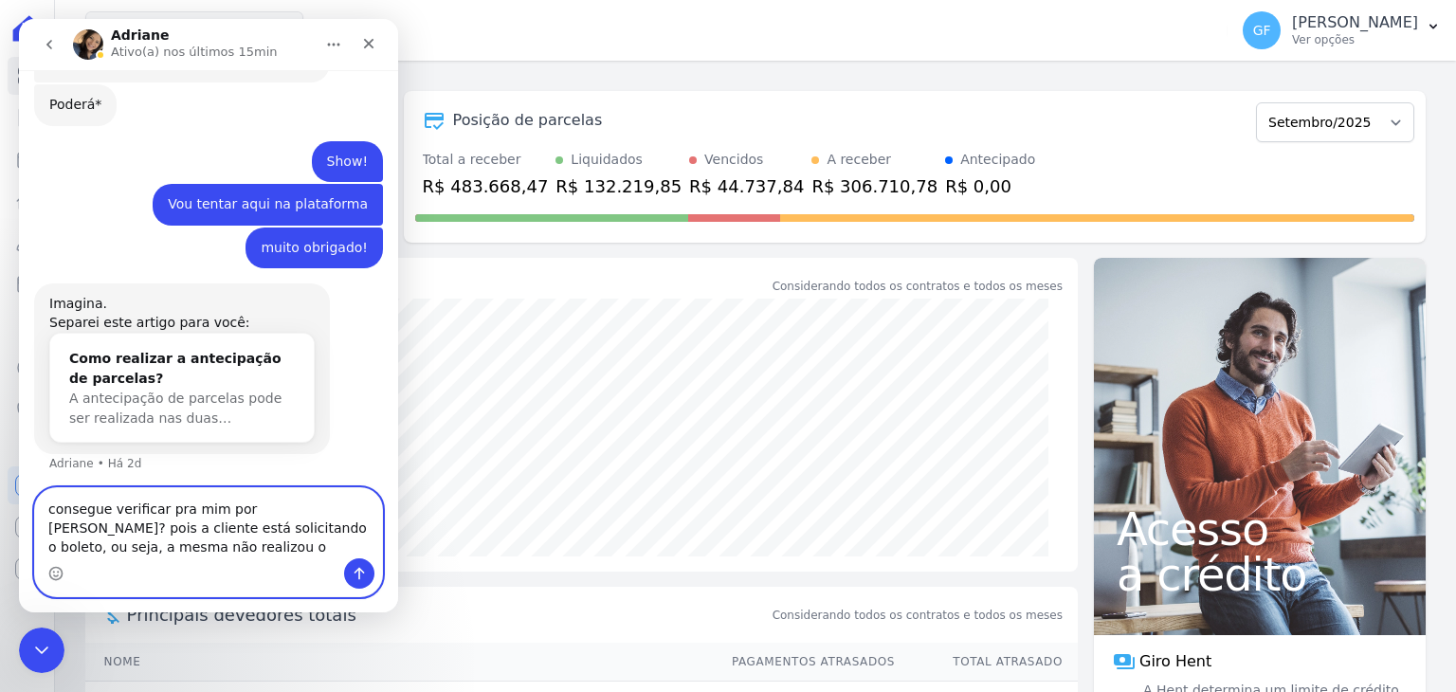
scroll to position [14785, 0]
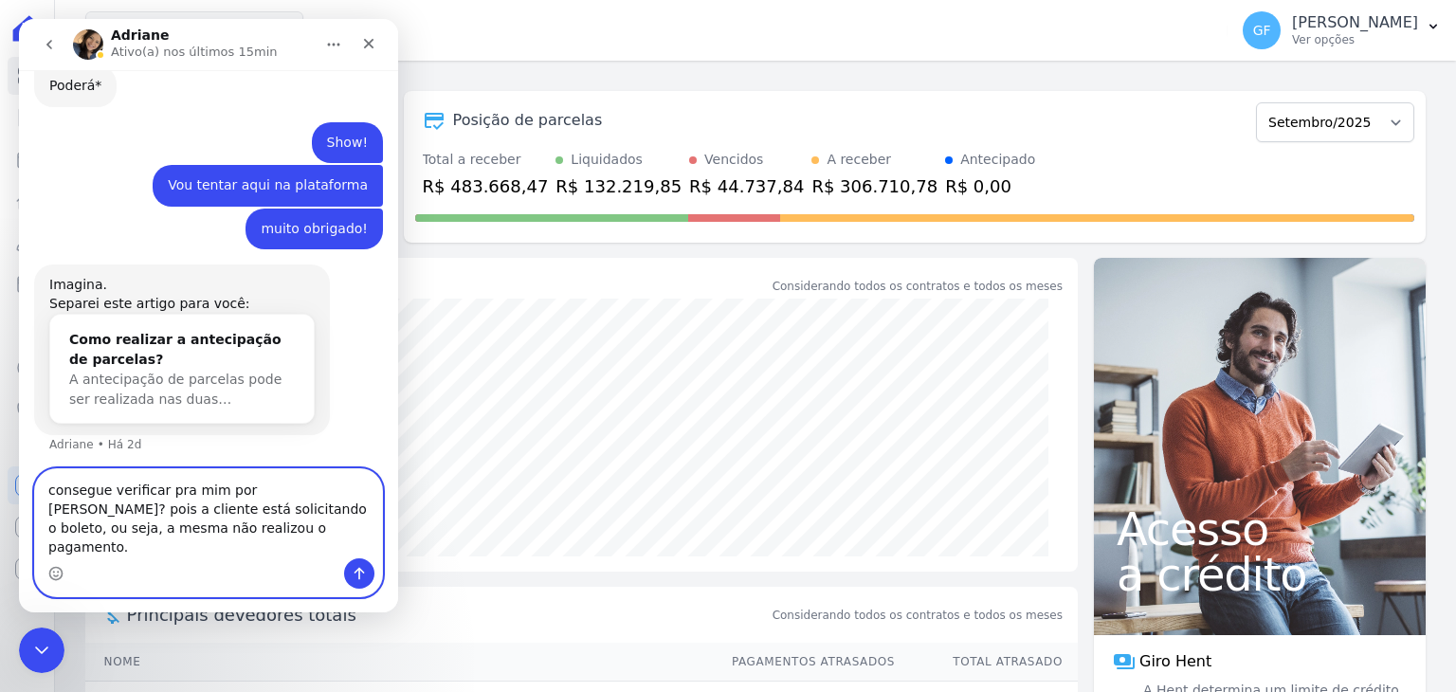
type textarea "consegue verificar pra mim por [PERSON_NAME]? pois a cliente está solicitando o…"
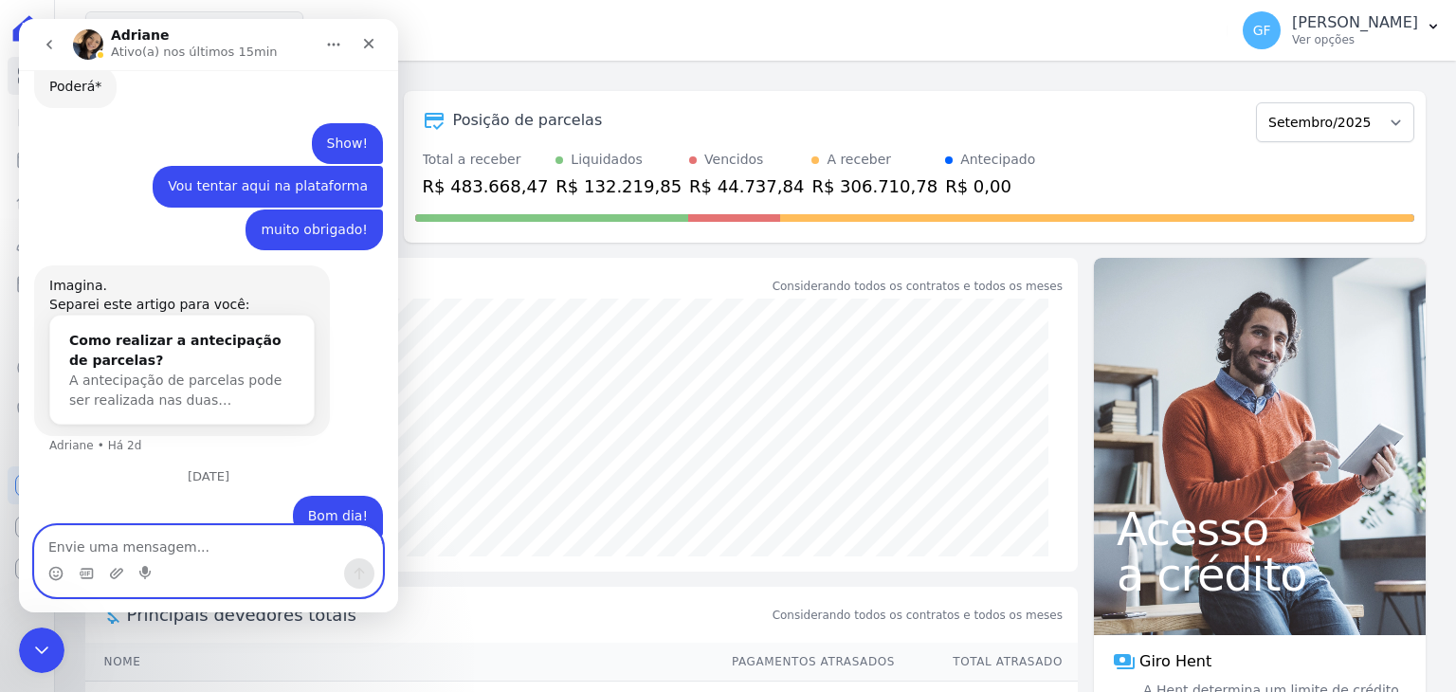
scroll to position [14870, 0]
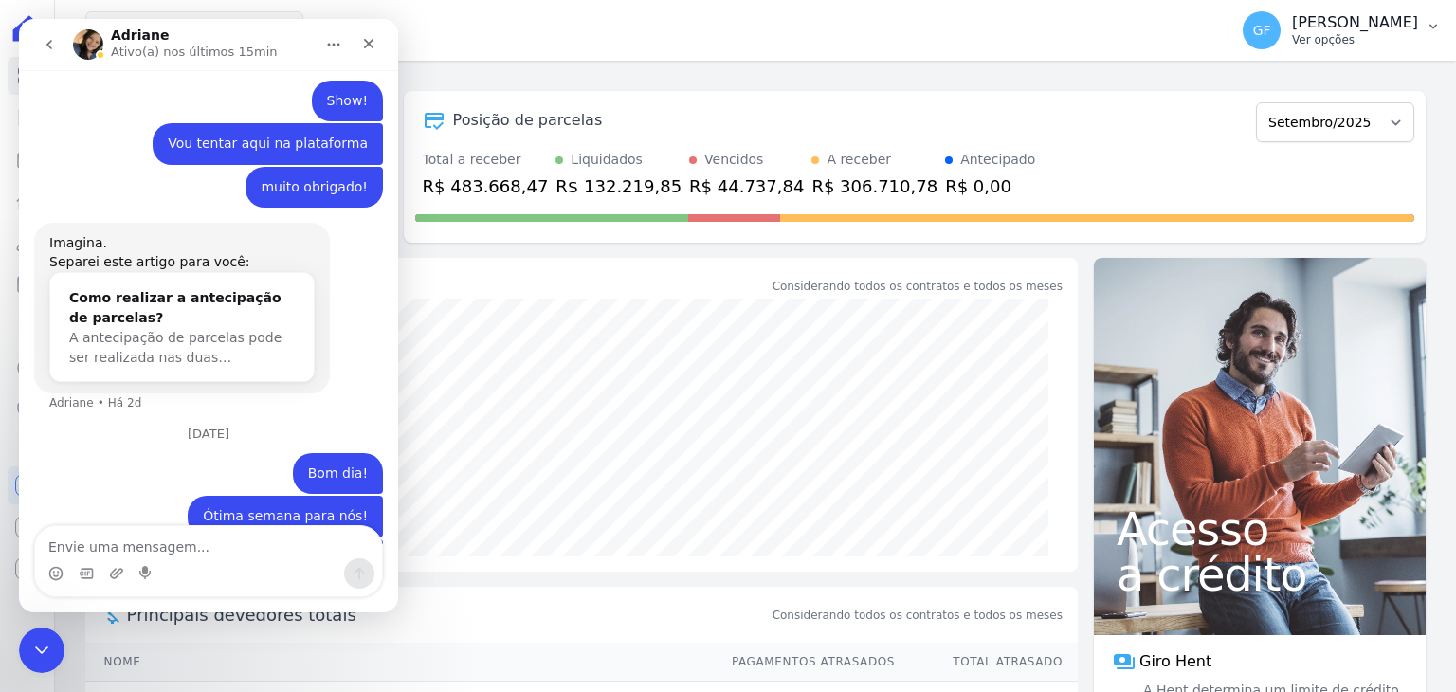
click at [1392, 38] on p "Ver opções" at bounding box center [1355, 39] width 126 height 15
click at [1336, 24] on p "[PERSON_NAME]" at bounding box center [1355, 22] width 126 height 19
click at [55, 644] on div "Encerramento do Messenger da Intercom" at bounding box center [38, 647] width 45 height 45
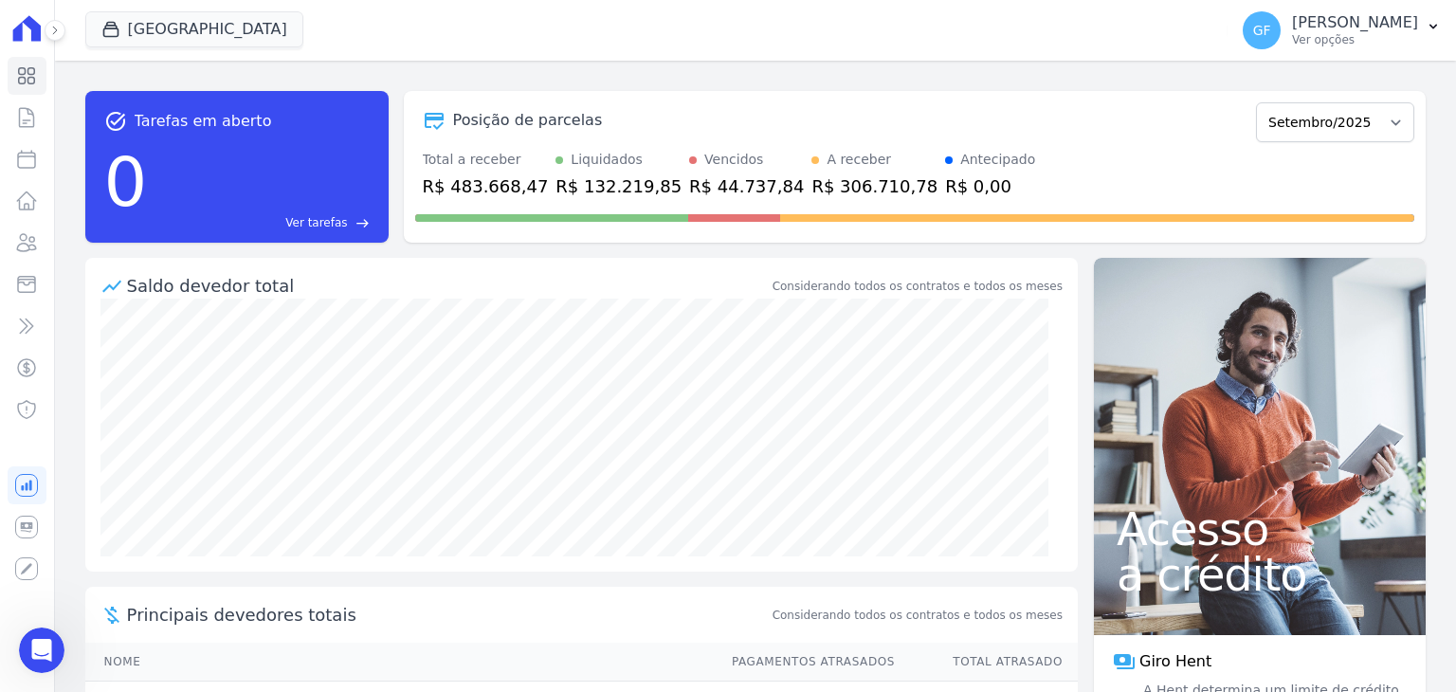
click at [1368, 61] on div "task_alt Tarefas em aberto 0 Ver tarefas east Posição de parcelas Maio/2021 Jun…" at bounding box center [755, 376] width 1401 height 631
click at [1350, 27] on p "[PERSON_NAME]" at bounding box center [1355, 22] width 126 height 19
click at [1350, 22] on p "[PERSON_NAME]" at bounding box center [1355, 22] width 126 height 19
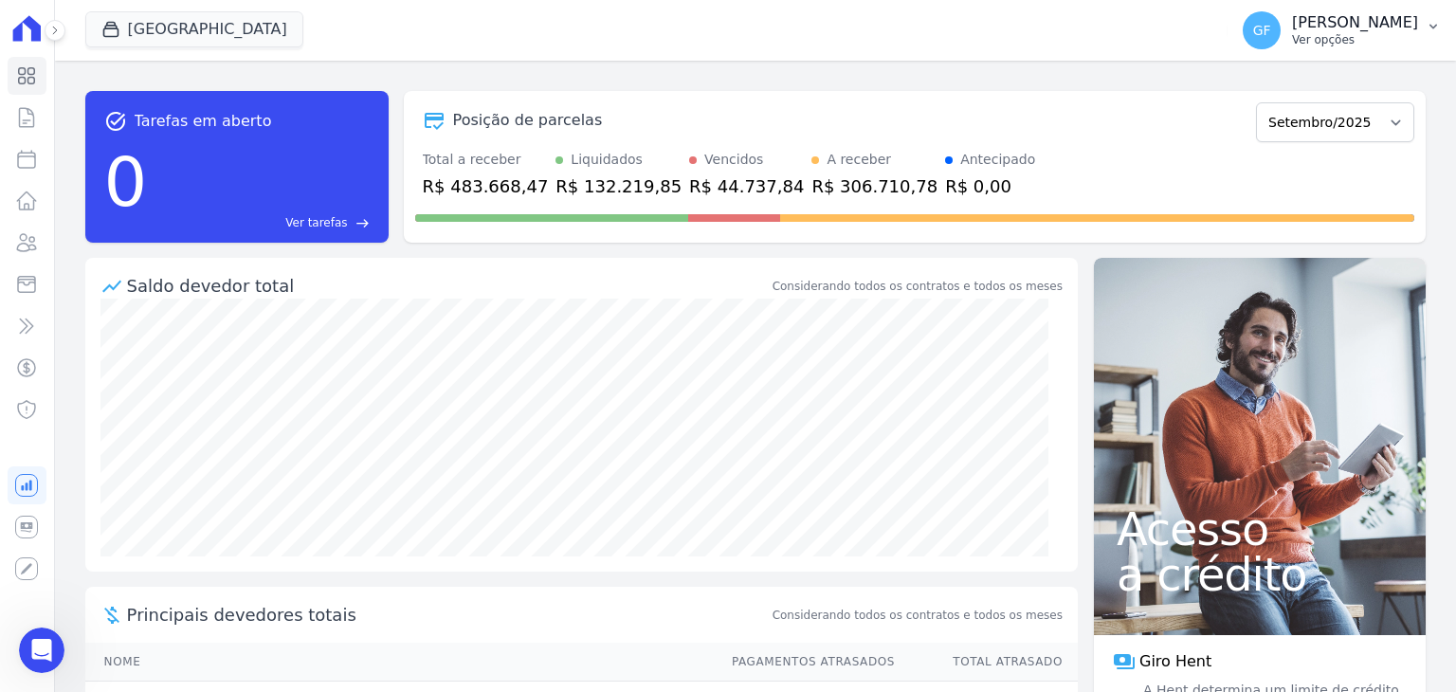
click at [1433, 29] on icon "button" at bounding box center [1433, 26] width 15 height 15
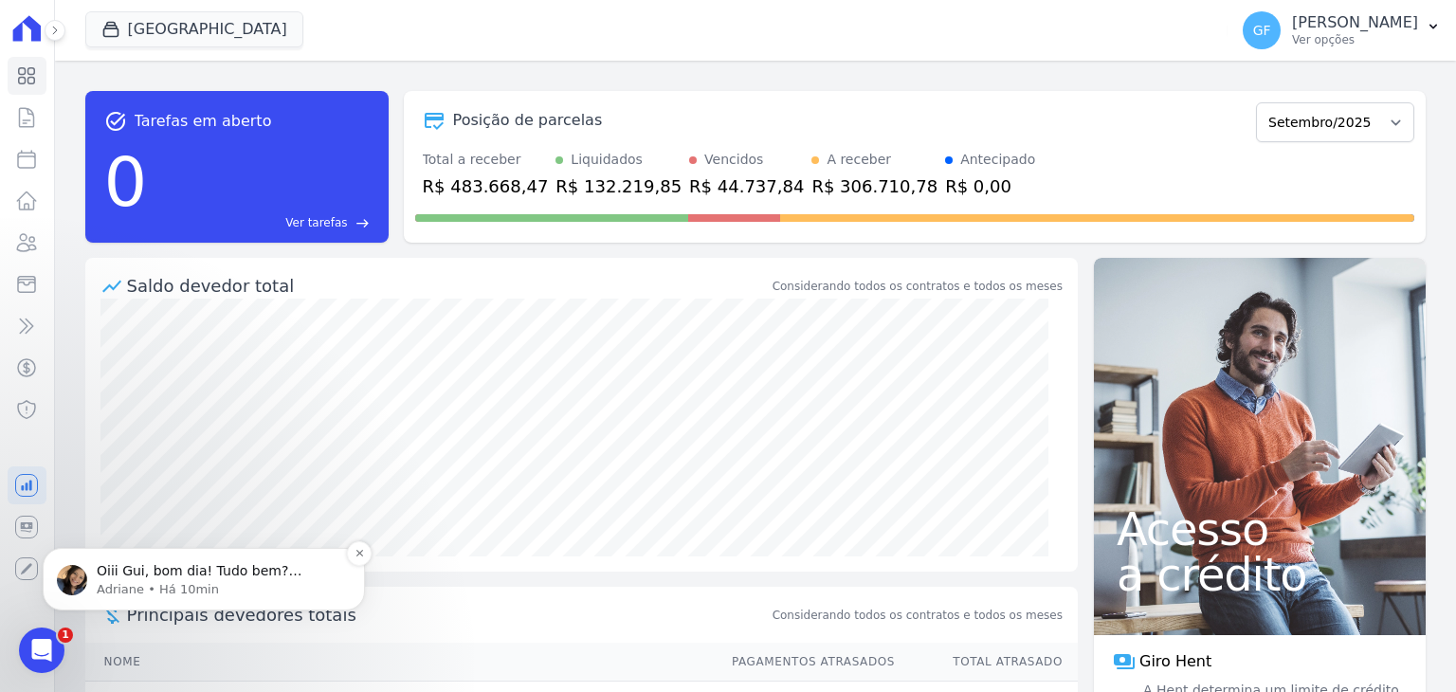
click at [203, 585] on p "Adriane • Há 10min" at bounding box center [219, 589] width 245 height 17
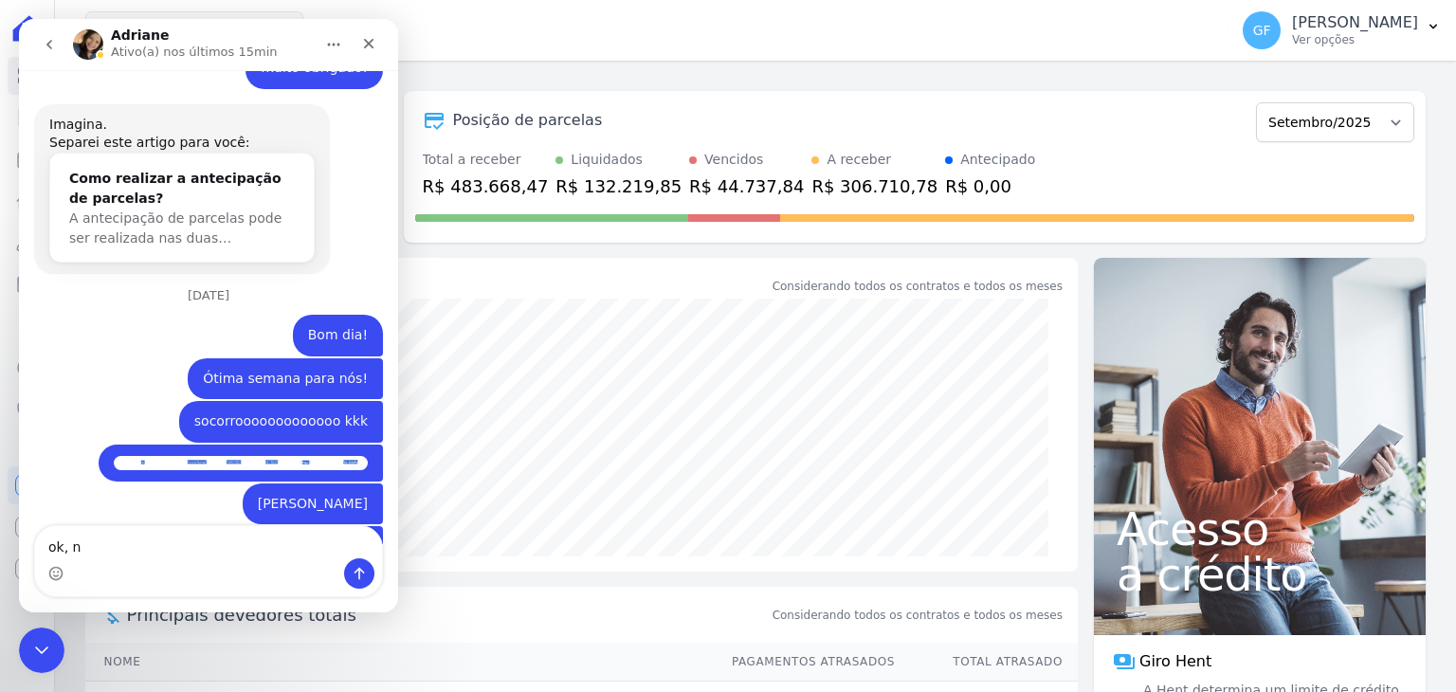
scroll to position [2, 0]
type textarea "o"
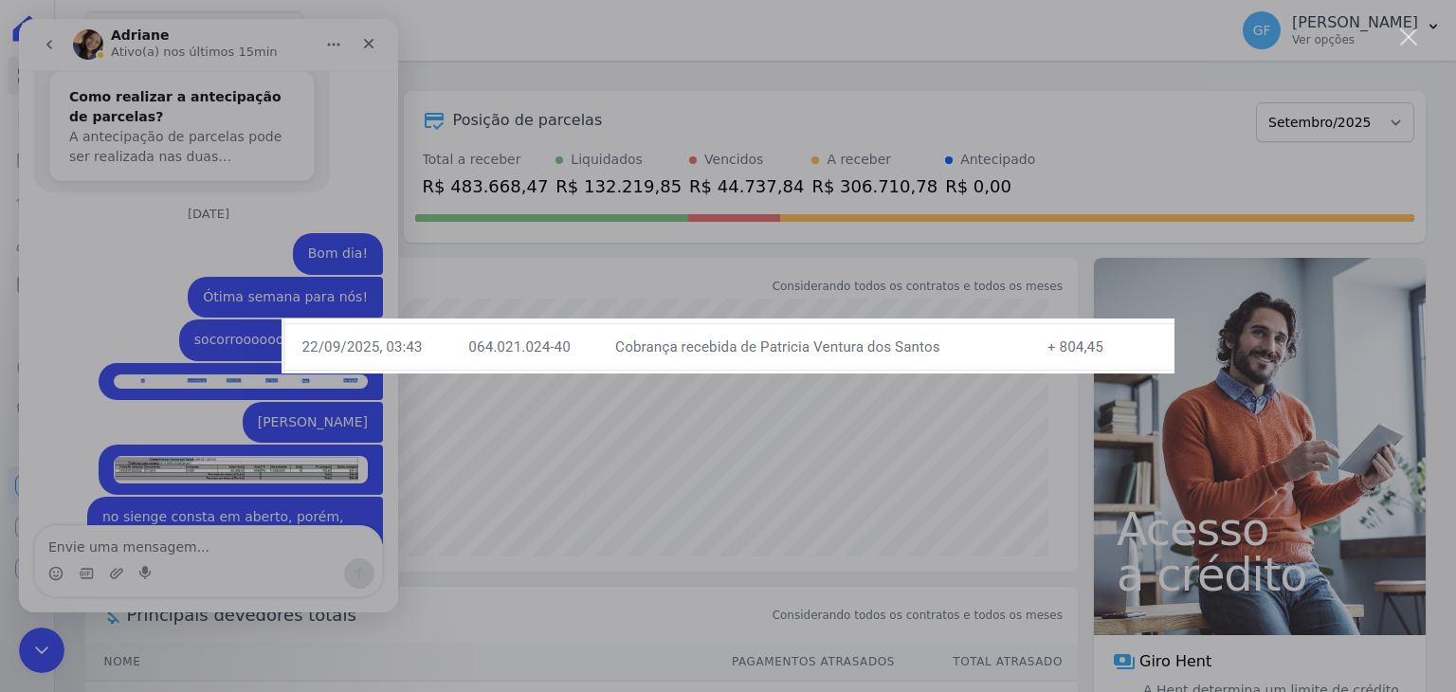
scroll to position [0, 0]
click at [207, 582] on div "Messenger da Intercom" at bounding box center [728, 346] width 1456 height 692
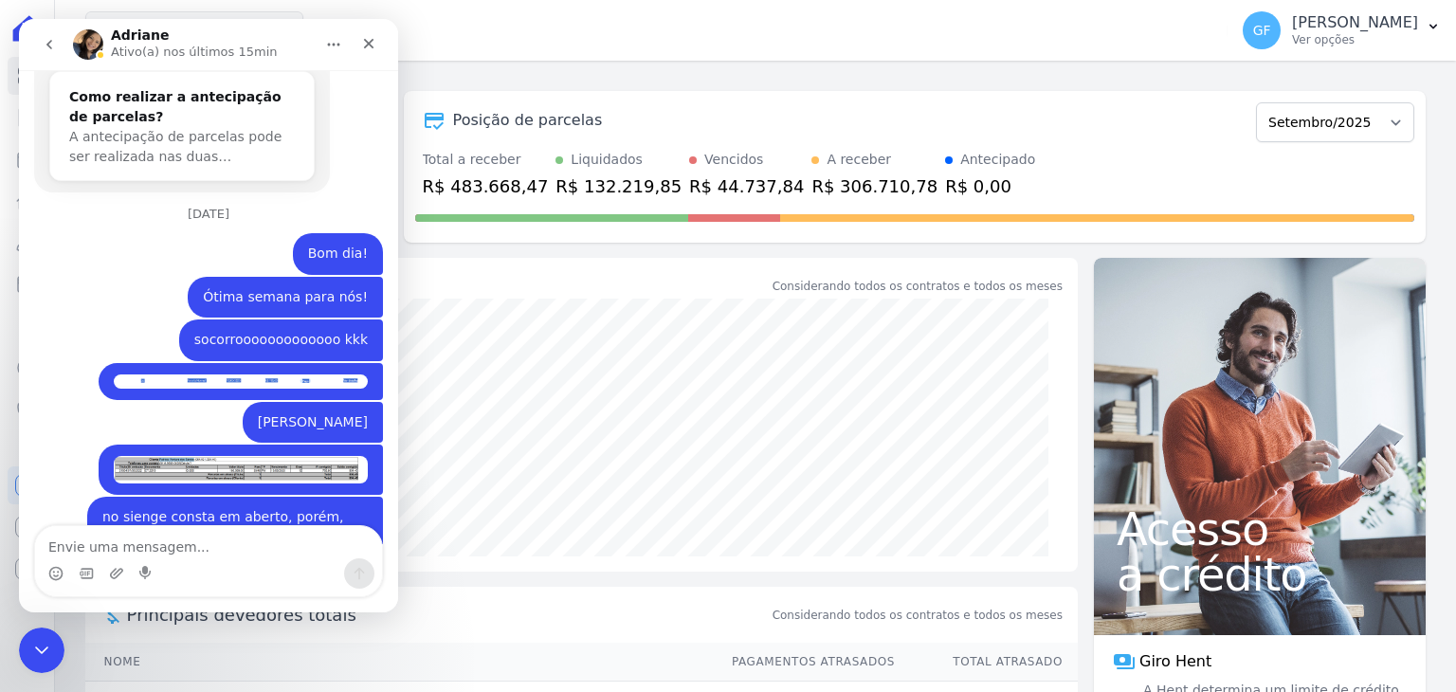
click at [171, 557] on textarea "Envie uma mensagem..." at bounding box center [208, 542] width 347 height 32
click at [170, 550] on textarea "Envie uma mensagem..." at bounding box center [208, 542] width 347 height 32
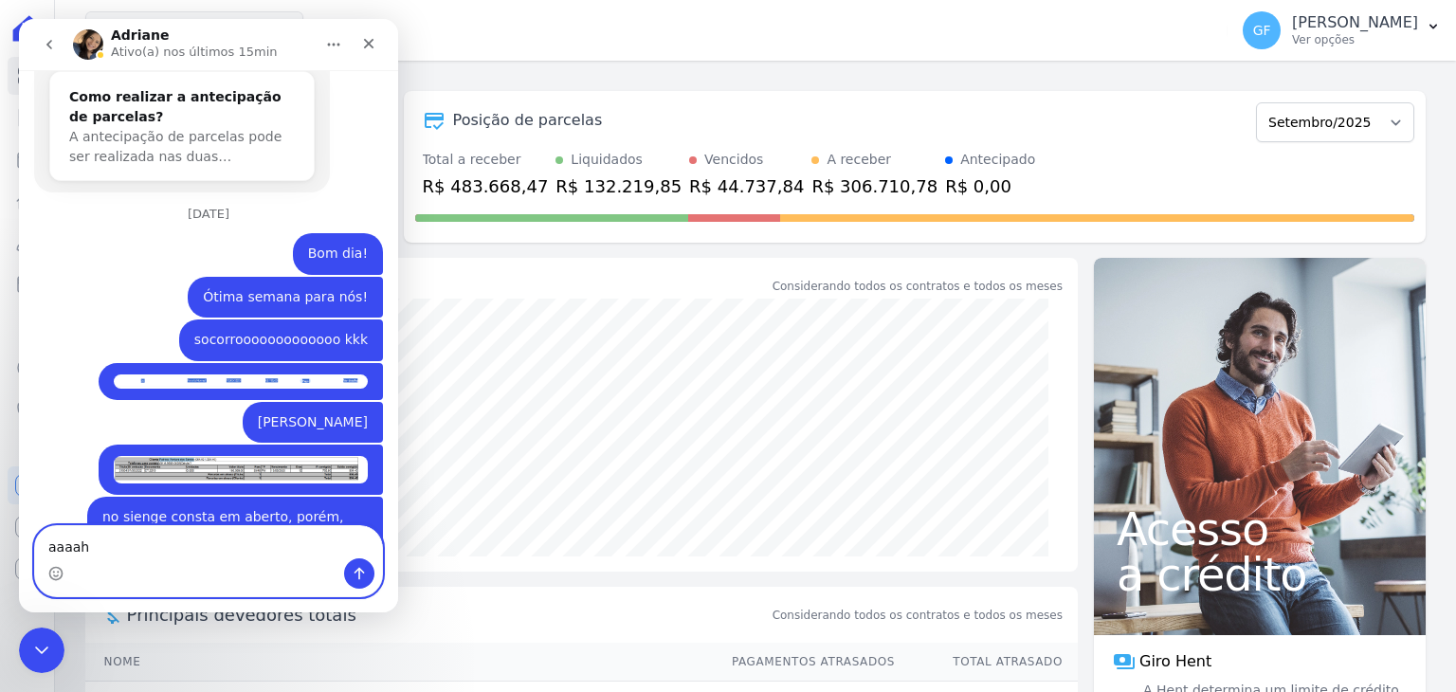
type textarea "aaaah"
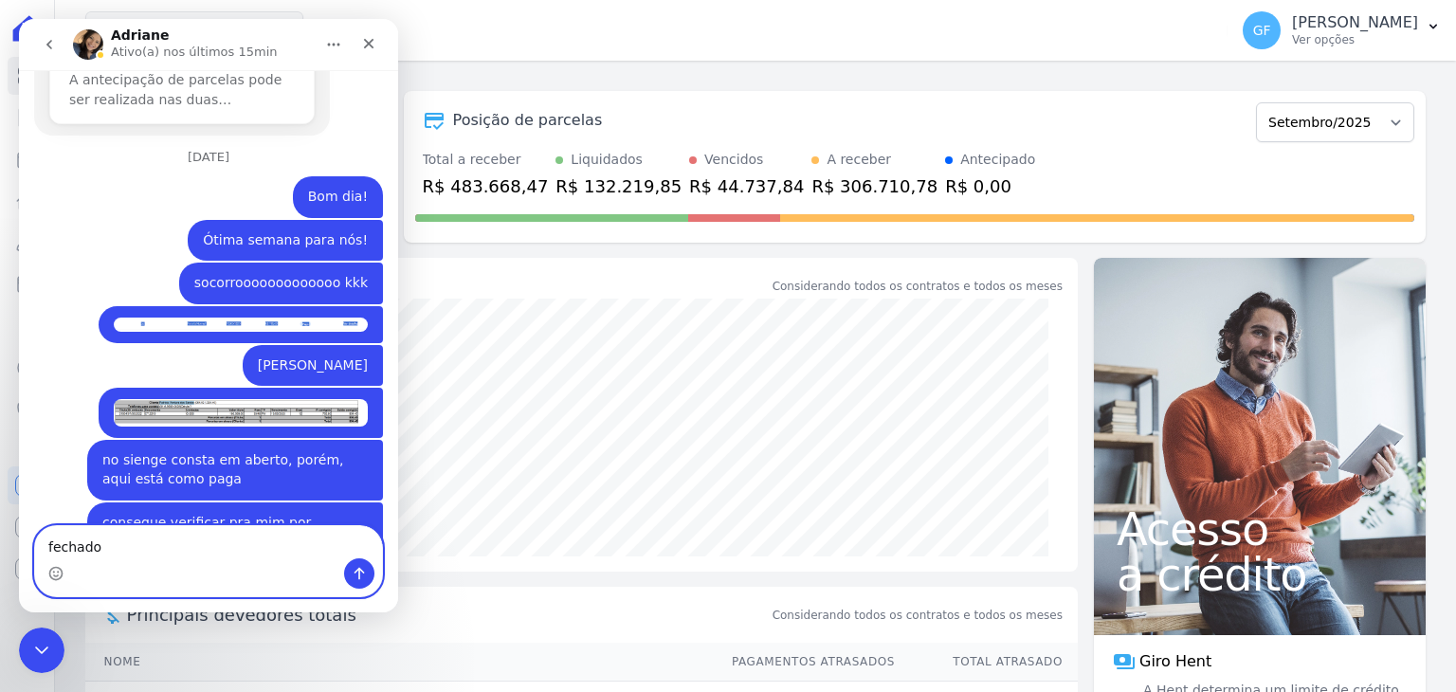
type textarea "fechado"
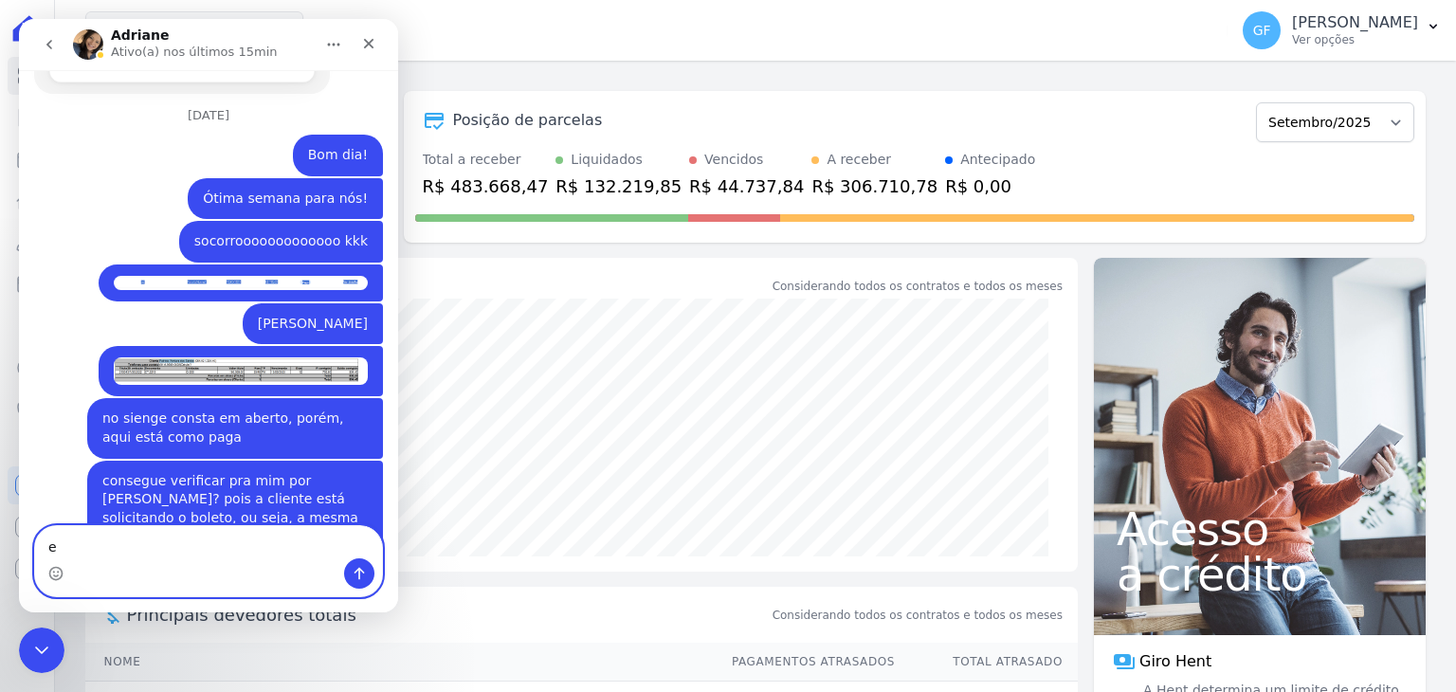
scroll to position [14364, 0]
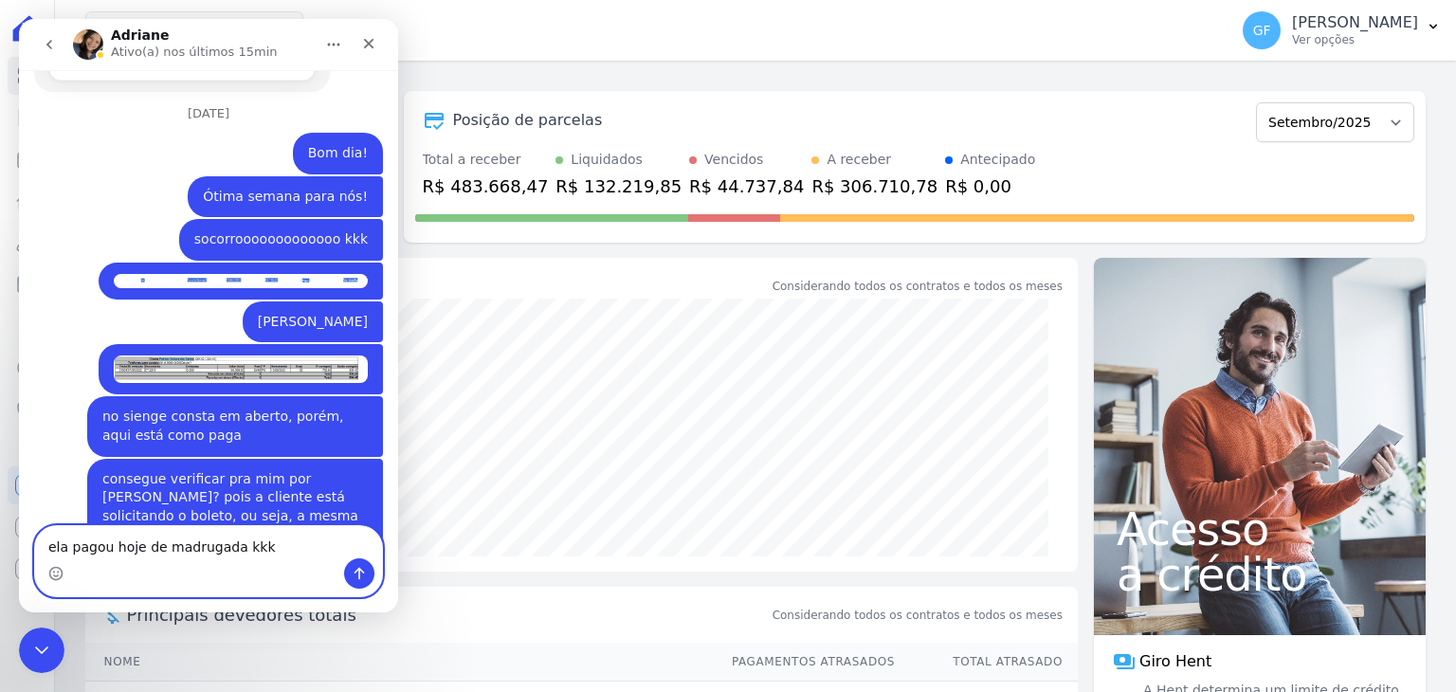
type textarea "ela pagou hoje de madrugada kkk"
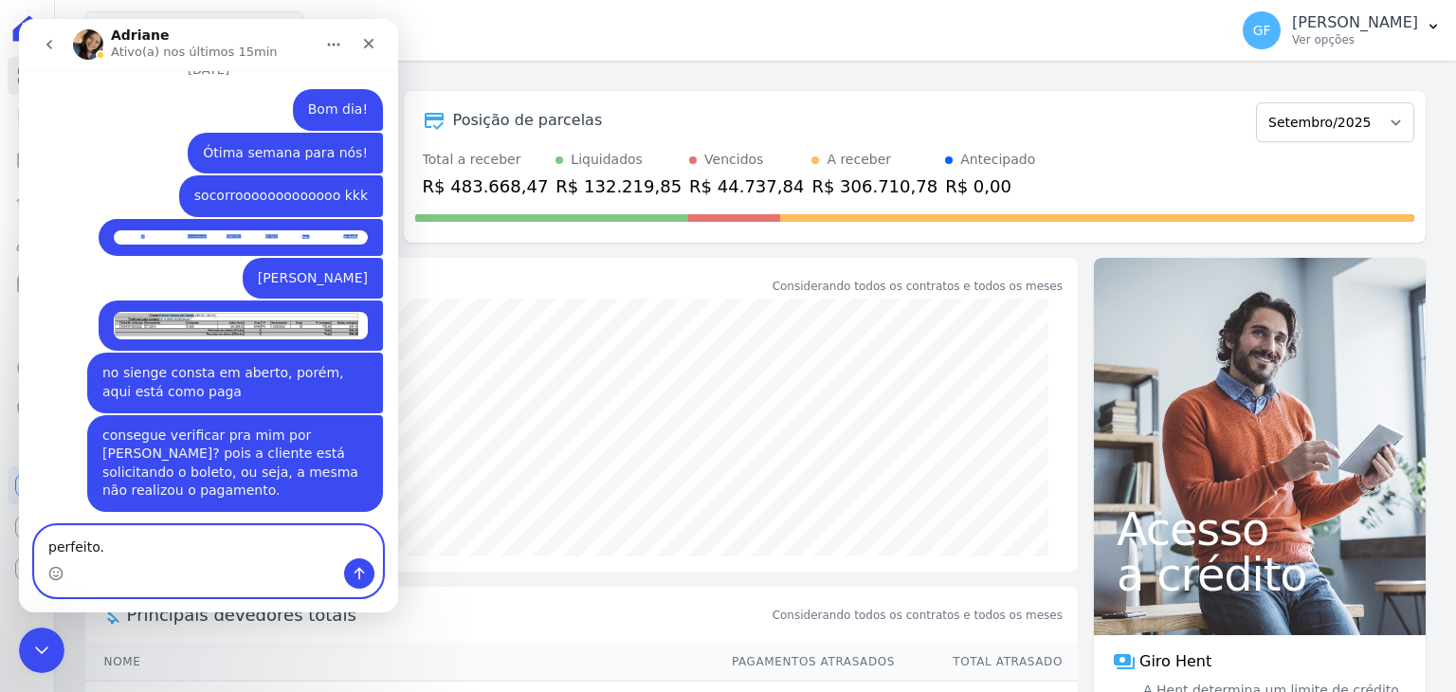
type textarea "perfeito."
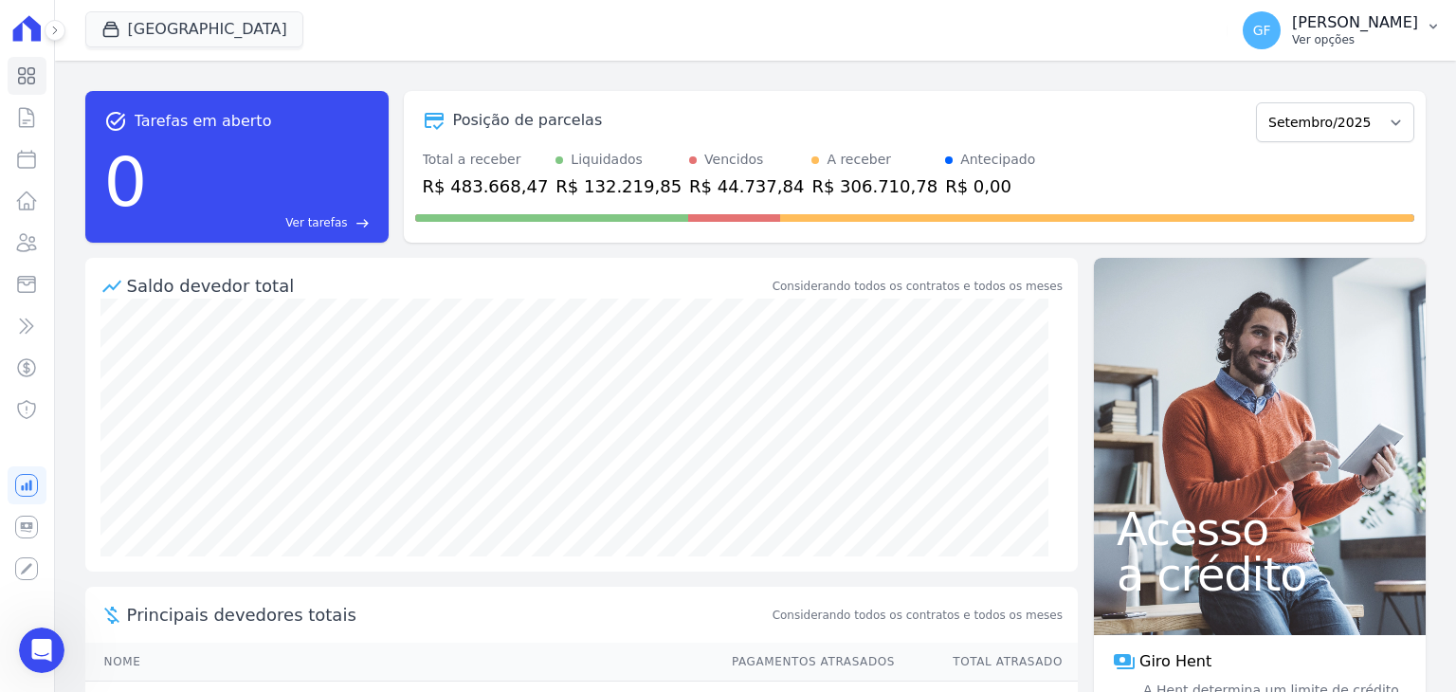
scroll to position [14450, 0]
click at [1300, 37] on div "GF [PERSON_NAME] Ver opções" at bounding box center [1330, 30] width 175 height 38
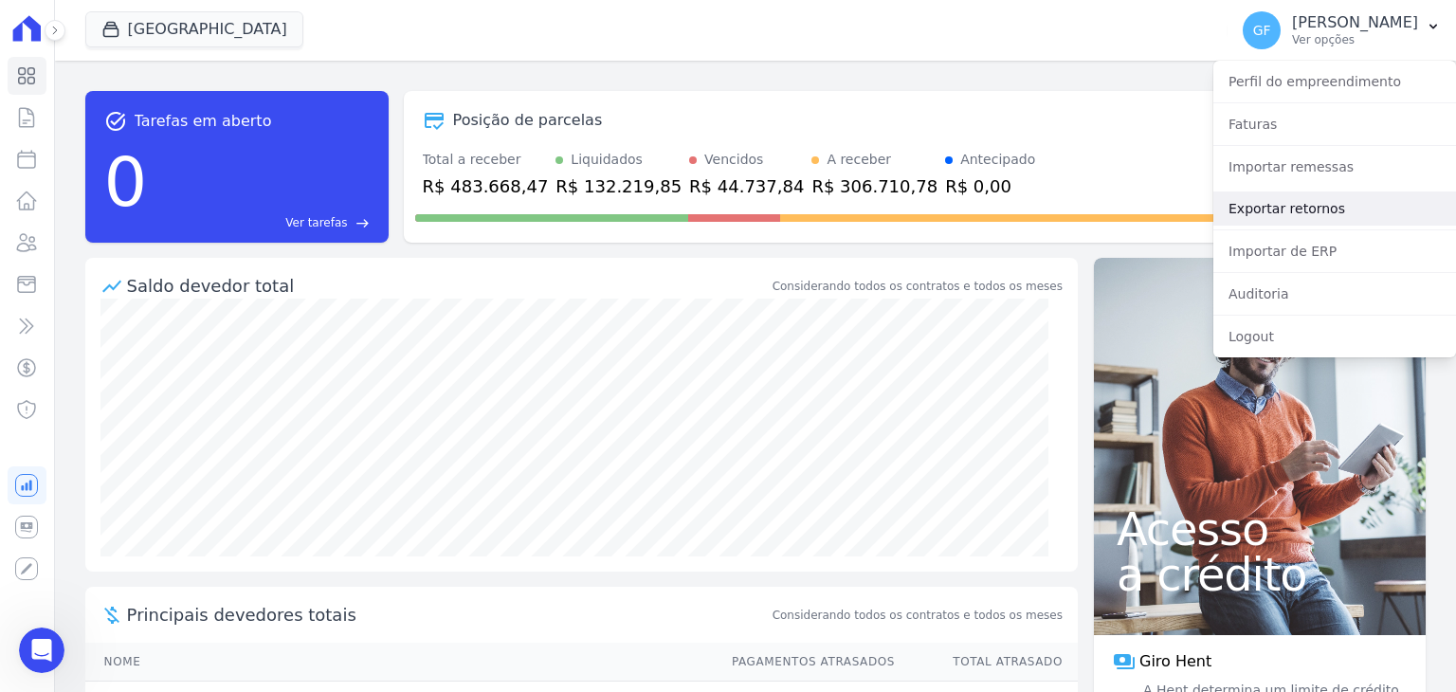
scroll to position [14494, 0]
click at [1248, 209] on link "Exportar retornos" at bounding box center [1334, 208] width 243 height 34
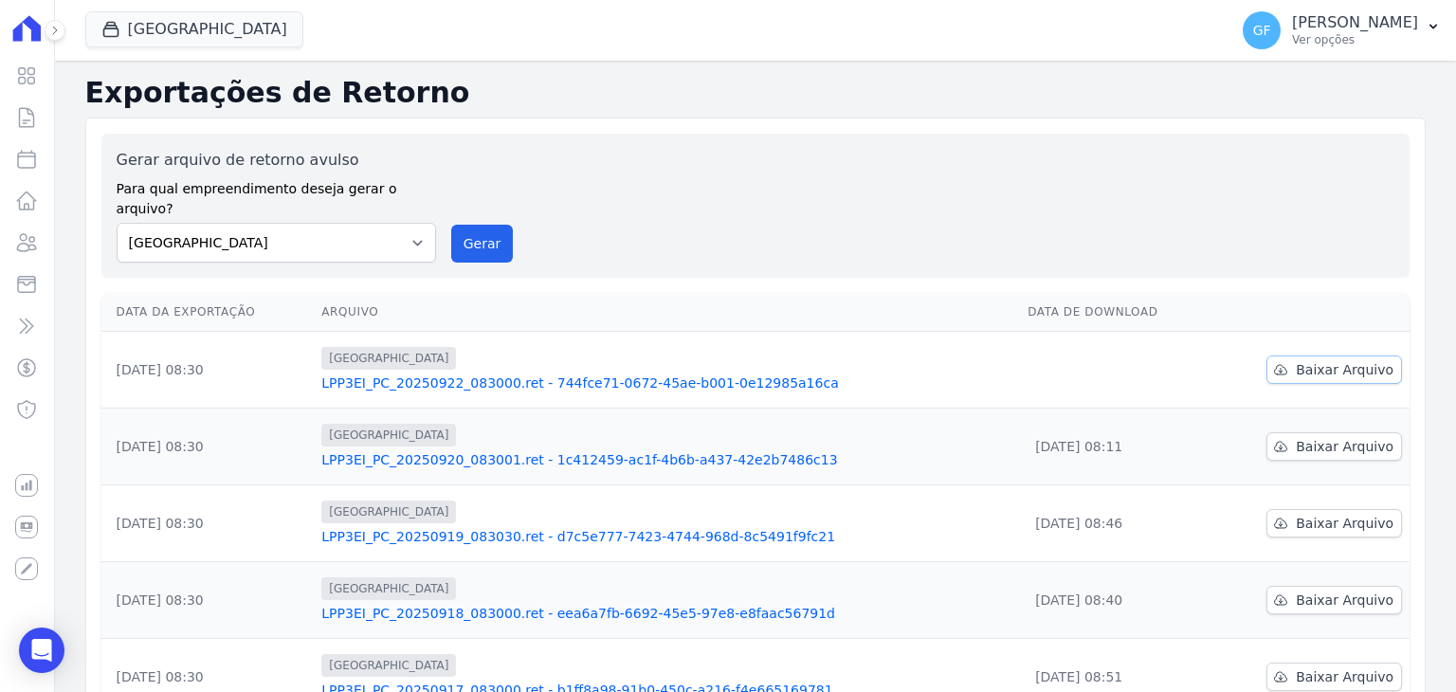
click at [1278, 362] on icon at bounding box center [1280, 369] width 15 height 15
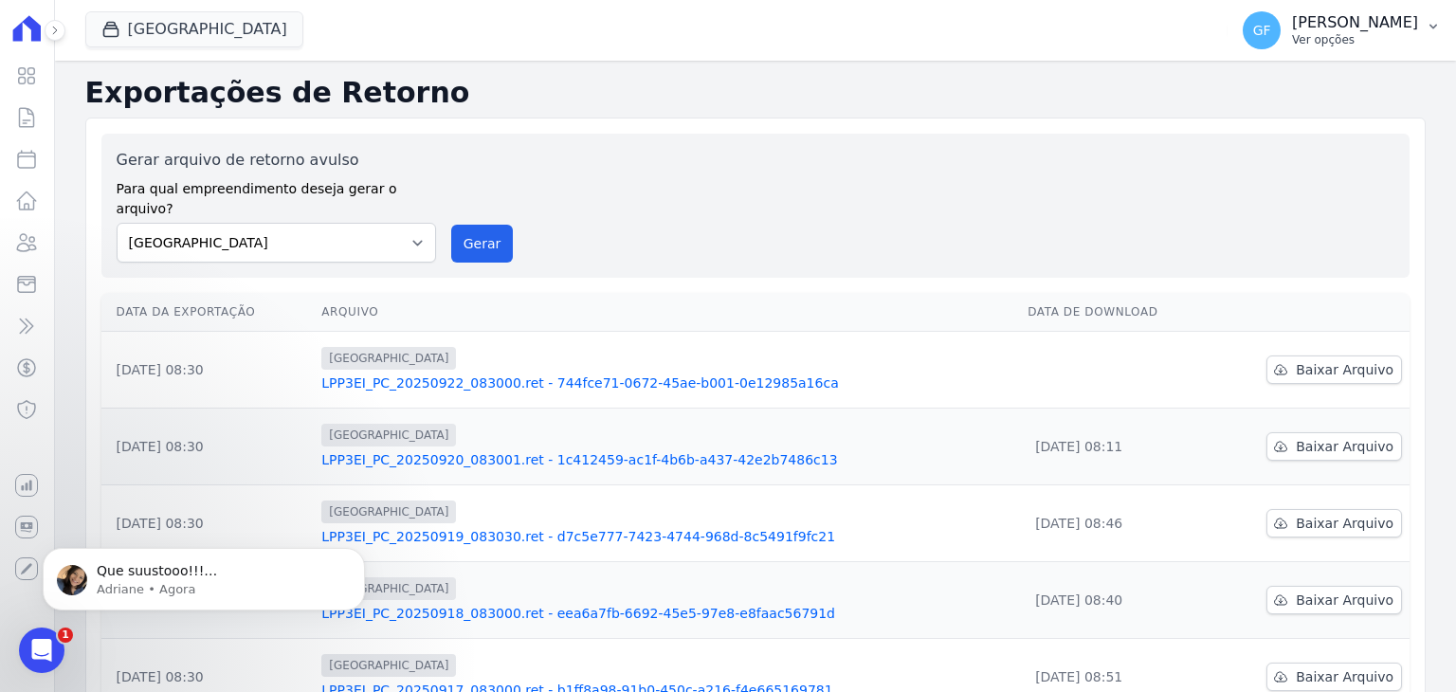
click at [1344, 11] on div "GF [PERSON_NAME] Ver opções" at bounding box center [1330, 30] width 175 height 38
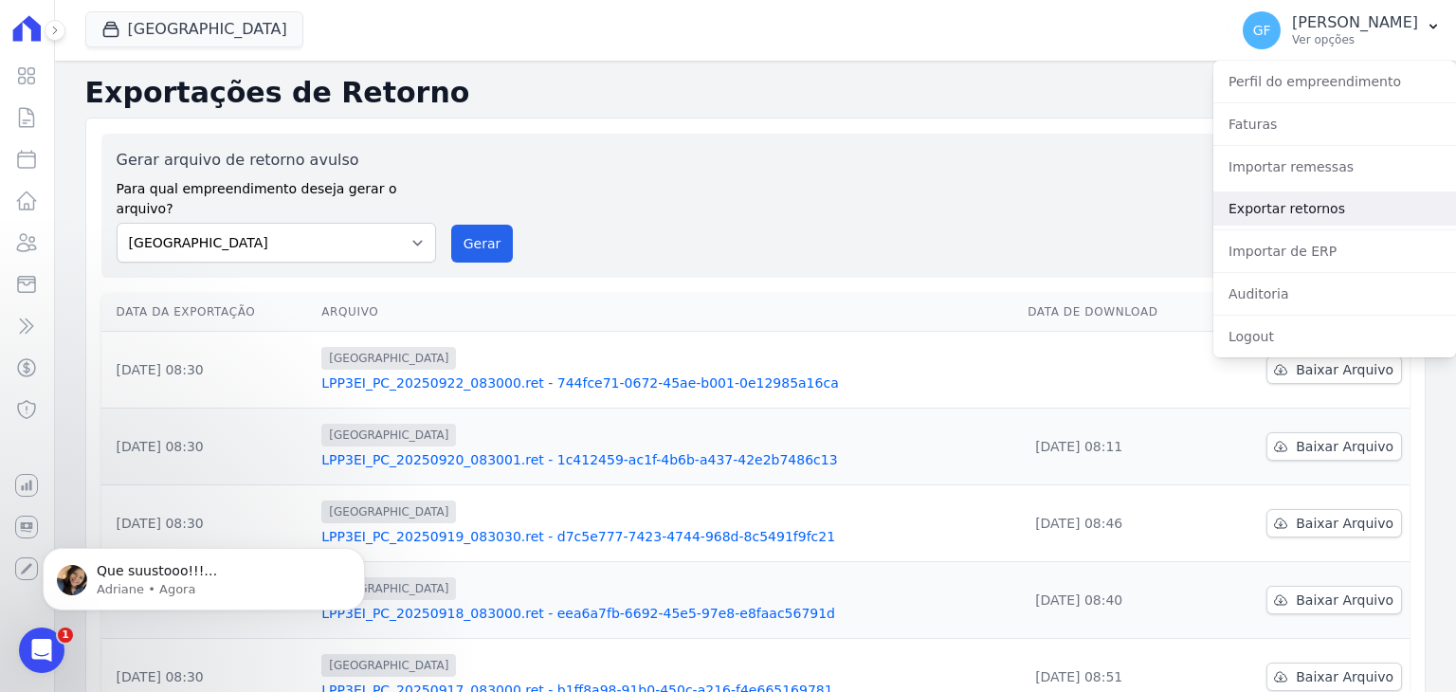
click at [1305, 211] on link "Exportar retornos" at bounding box center [1334, 208] width 243 height 34
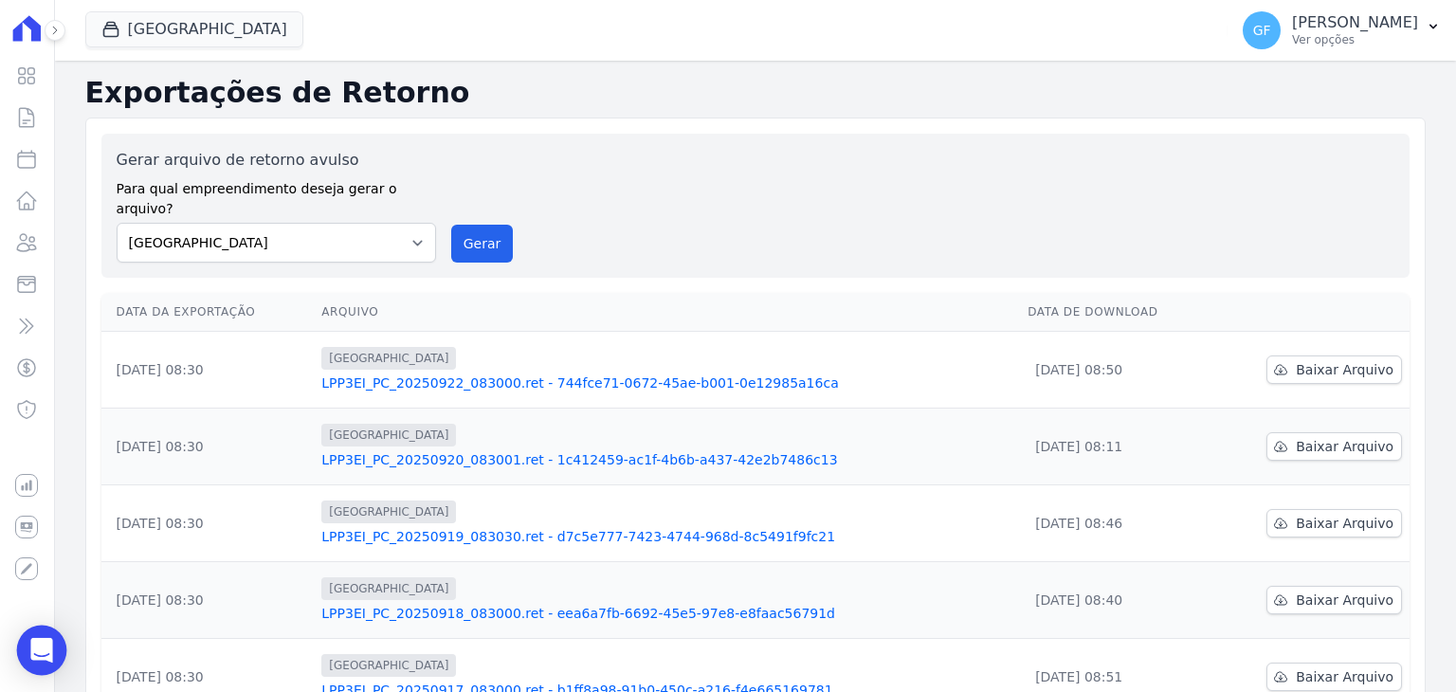
click at [33, 653] on icon "Open Intercom Messenger" at bounding box center [41, 650] width 22 height 25
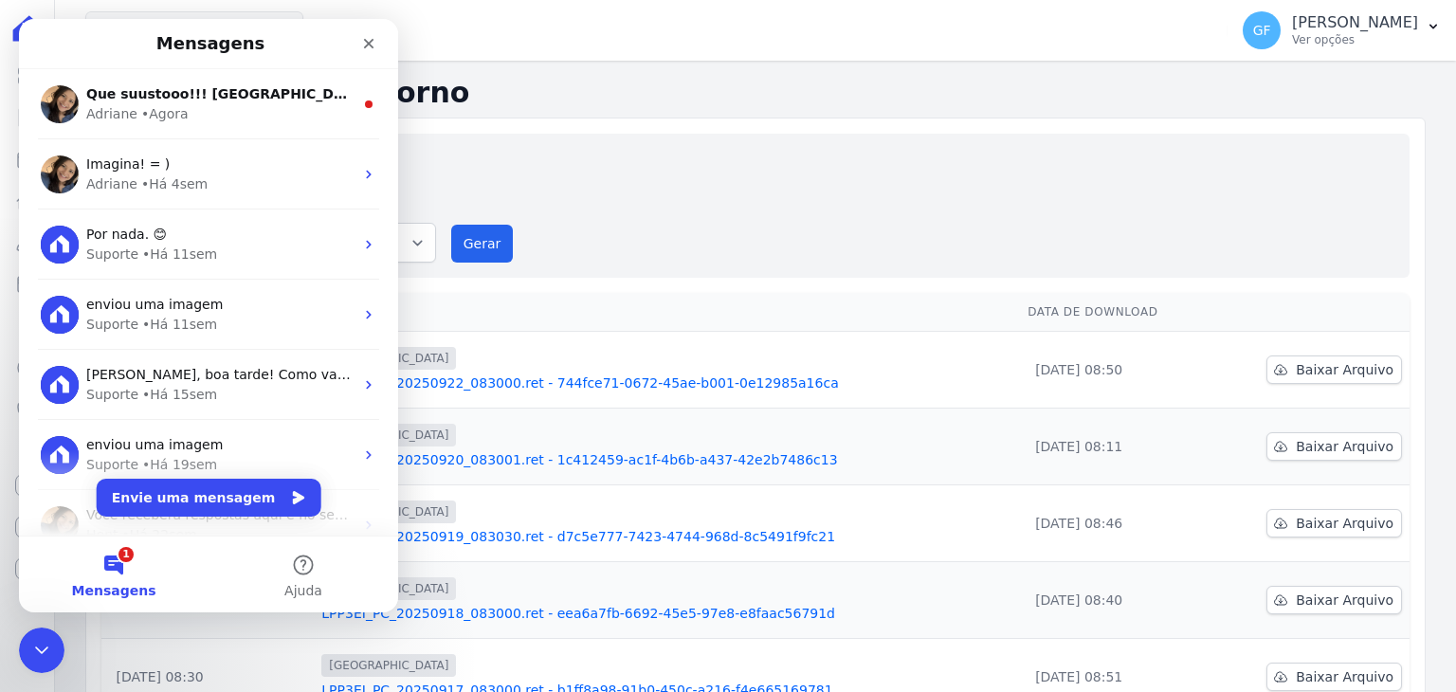
click at [136, 150] on div "Imagina! = ) Adriane • Há 4sem" at bounding box center [208, 174] width 379 height 70
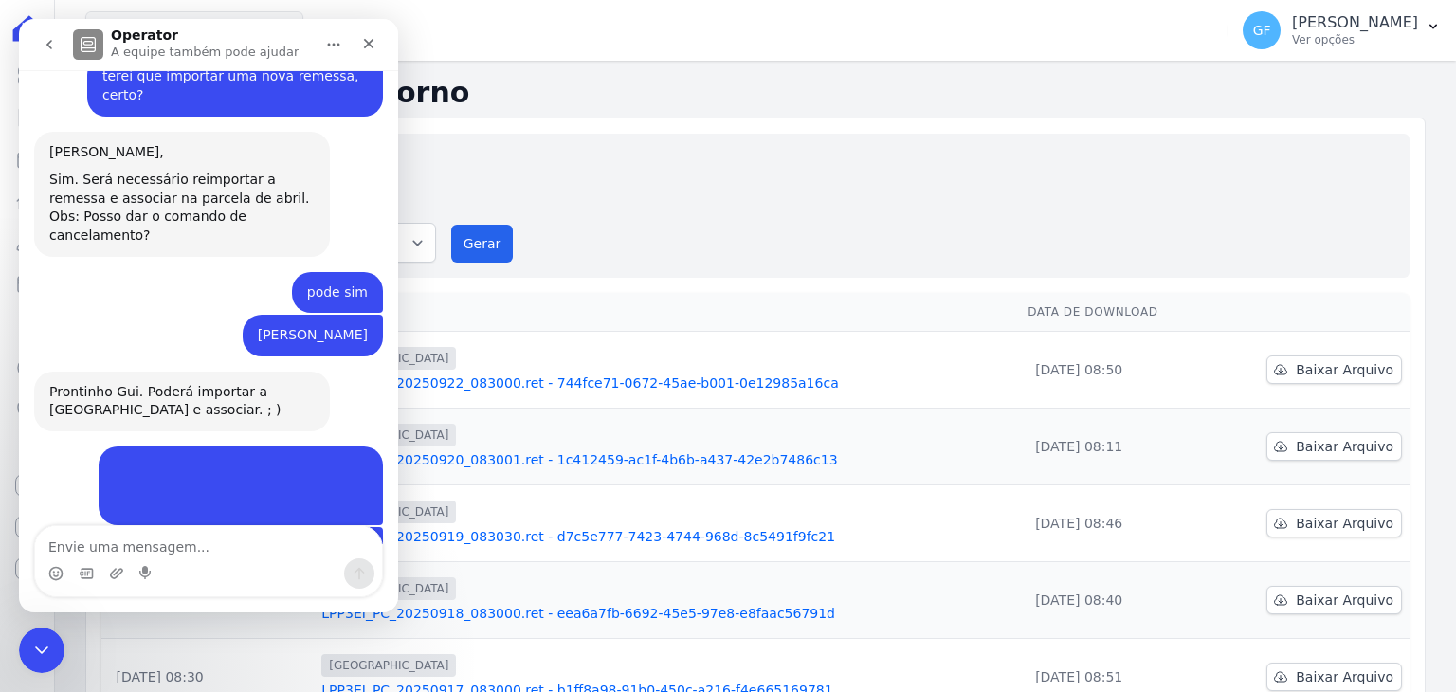
scroll to position [14885, 0]
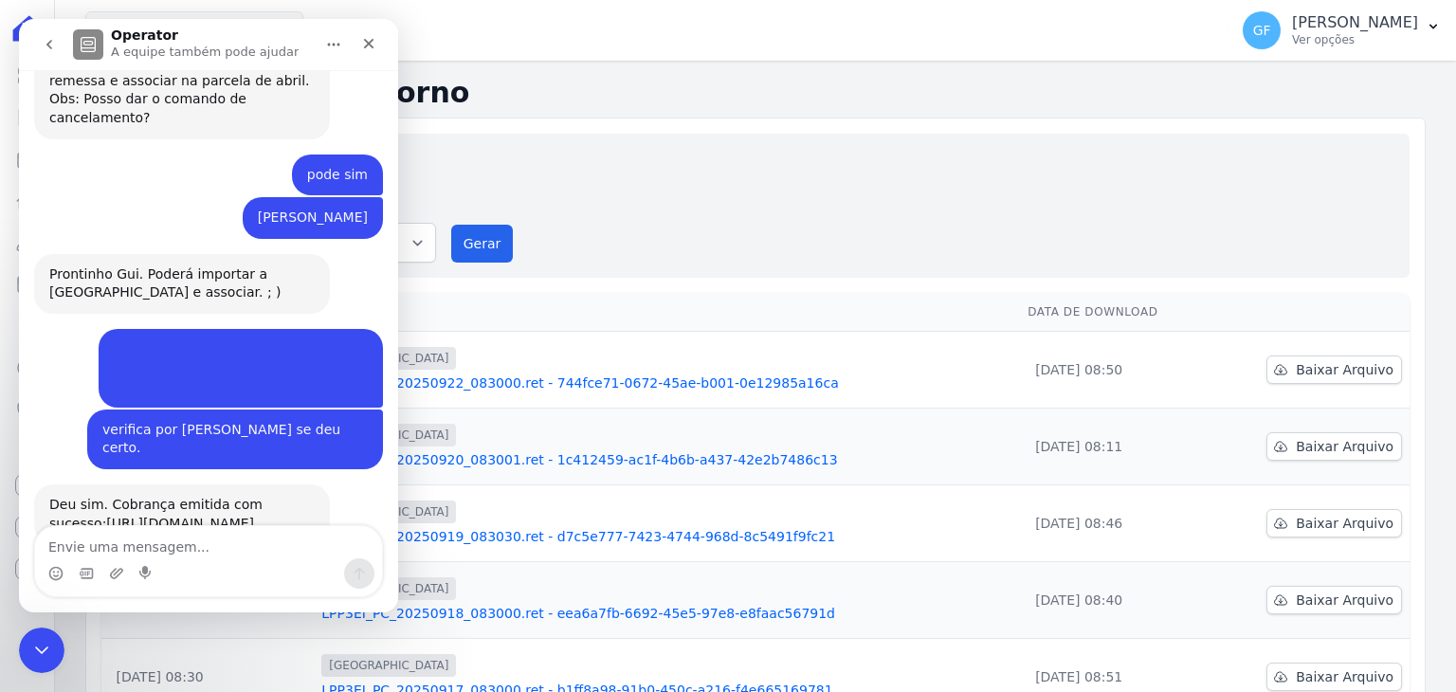
click at [48, 54] on button "go back" at bounding box center [49, 45] width 36 height 36
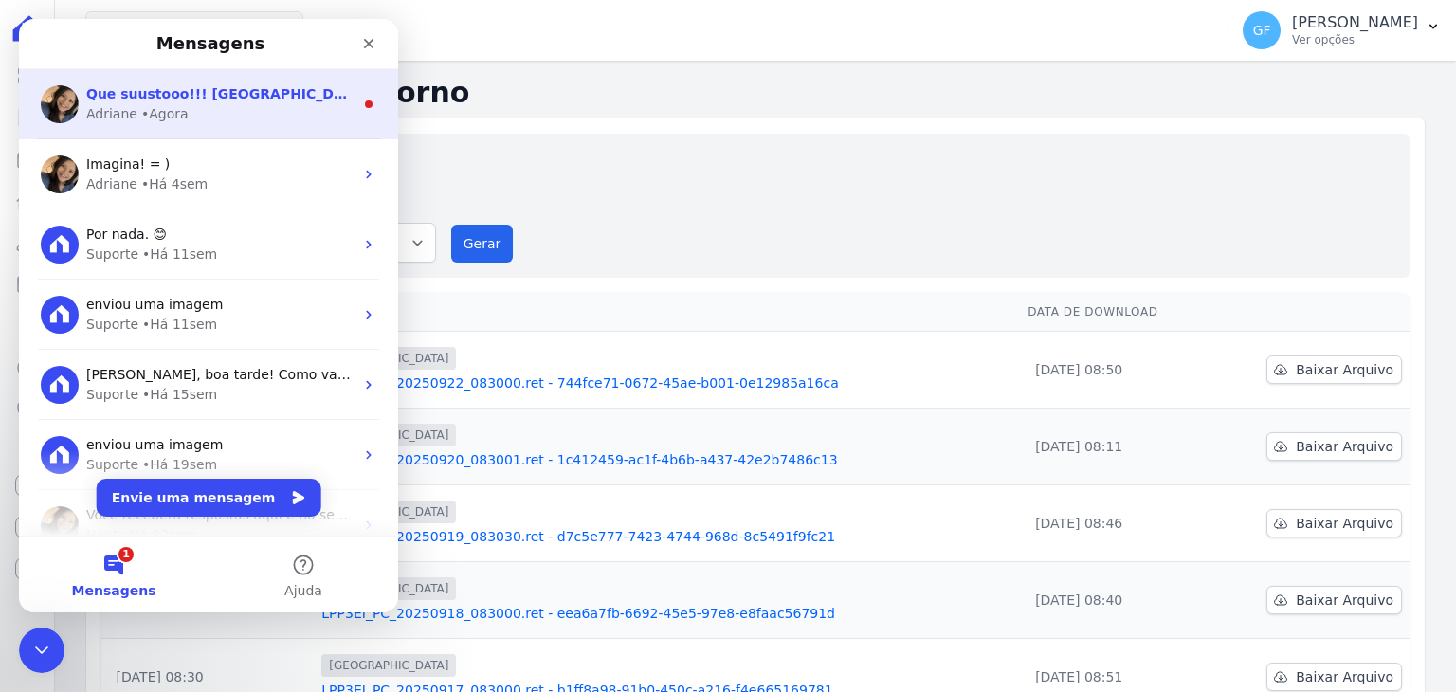
click at [172, 122] on div "• Agora" at bounding box center [164, 114] width 47 height 20
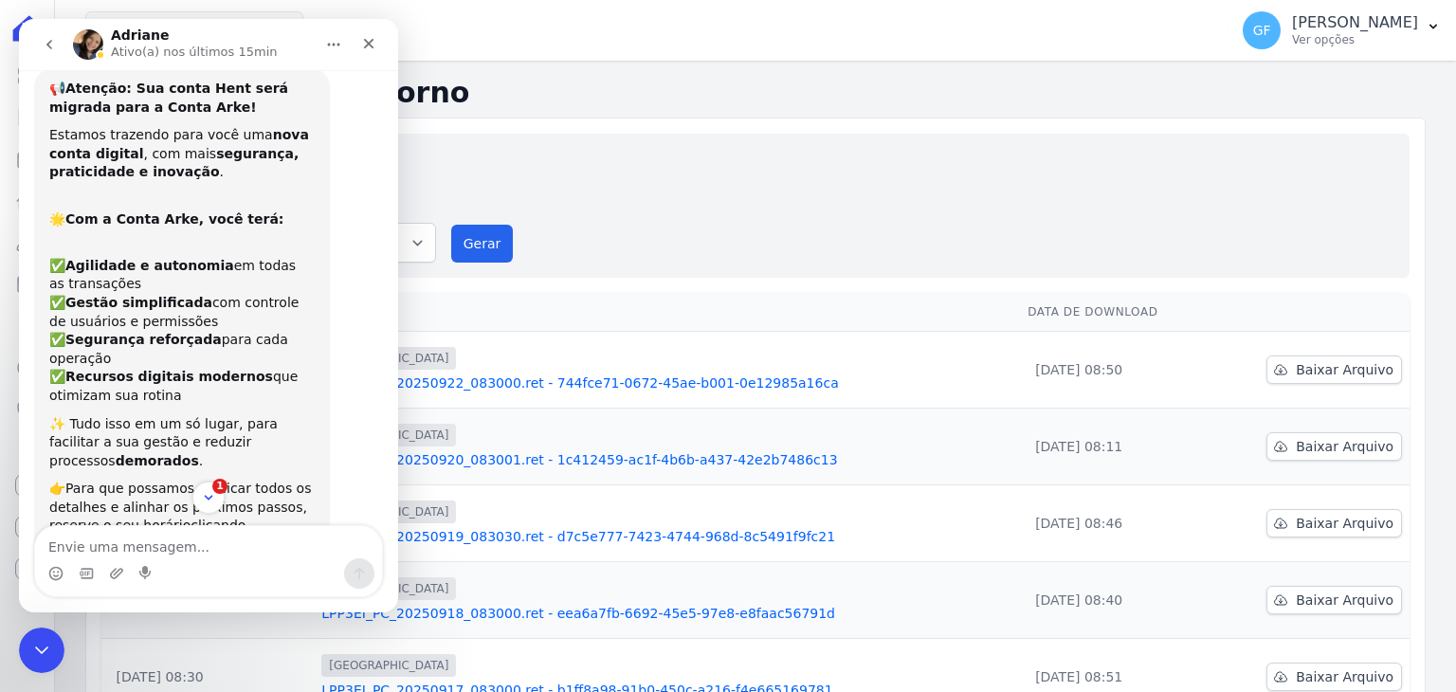
scroll to position [2, 0]
click at [209, 482] on button "1" at bounding box center [208, 497] width 35 height 35
click at [214, 494] on icon "Scroll to bottom" at bounding box center [208, 497] width 17 height 17
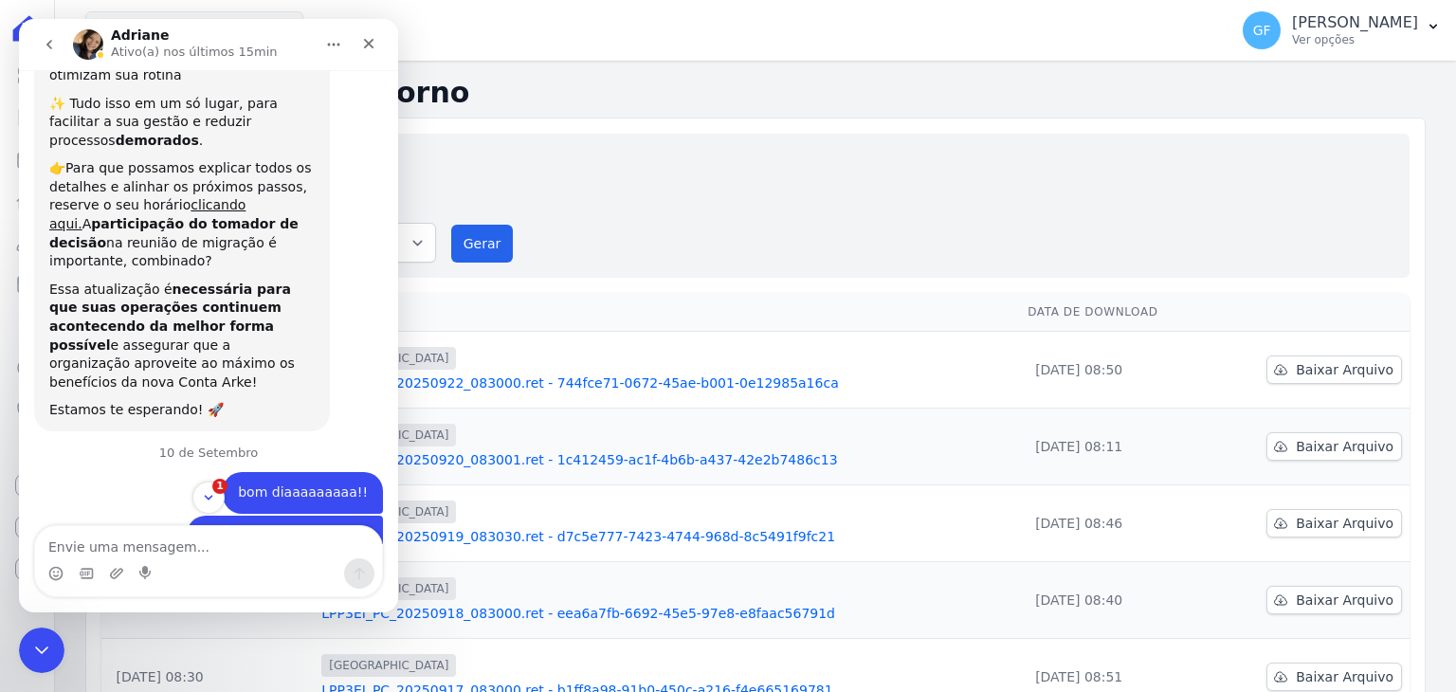
scroll to position [401, 0]
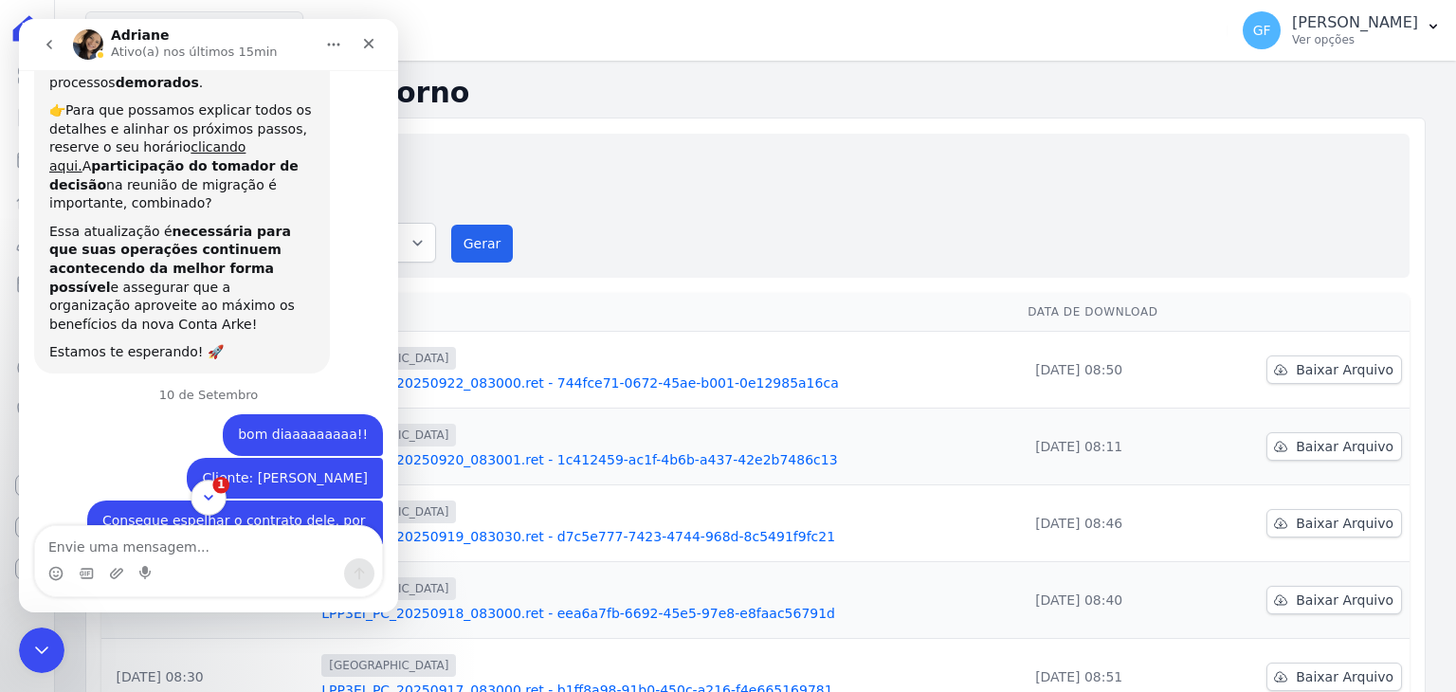
click at [220, 500] on button "1" at bounding box center [208, 497] width 35 height 35
click at [201, 502] on icon "Scroll to bottom" at bounding box center [208, 497] width 17 height 17
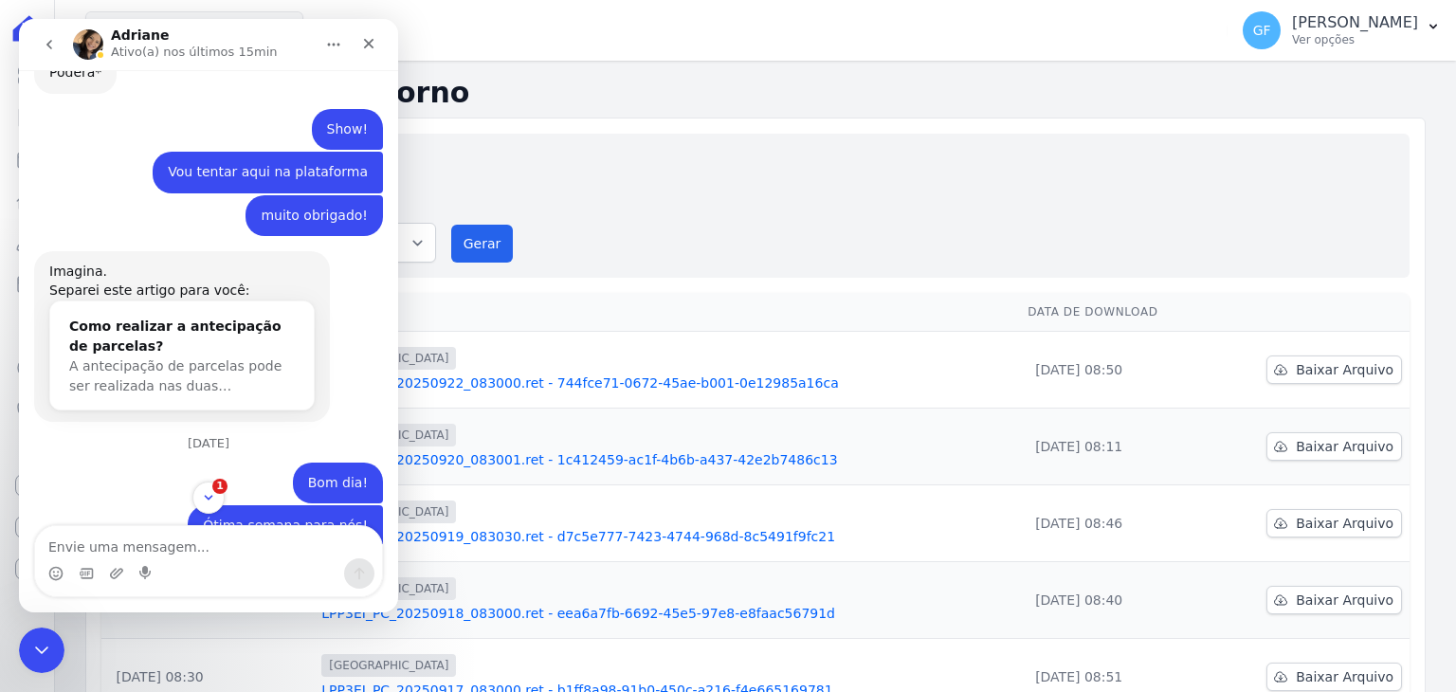
scroll to position [14141, 0]
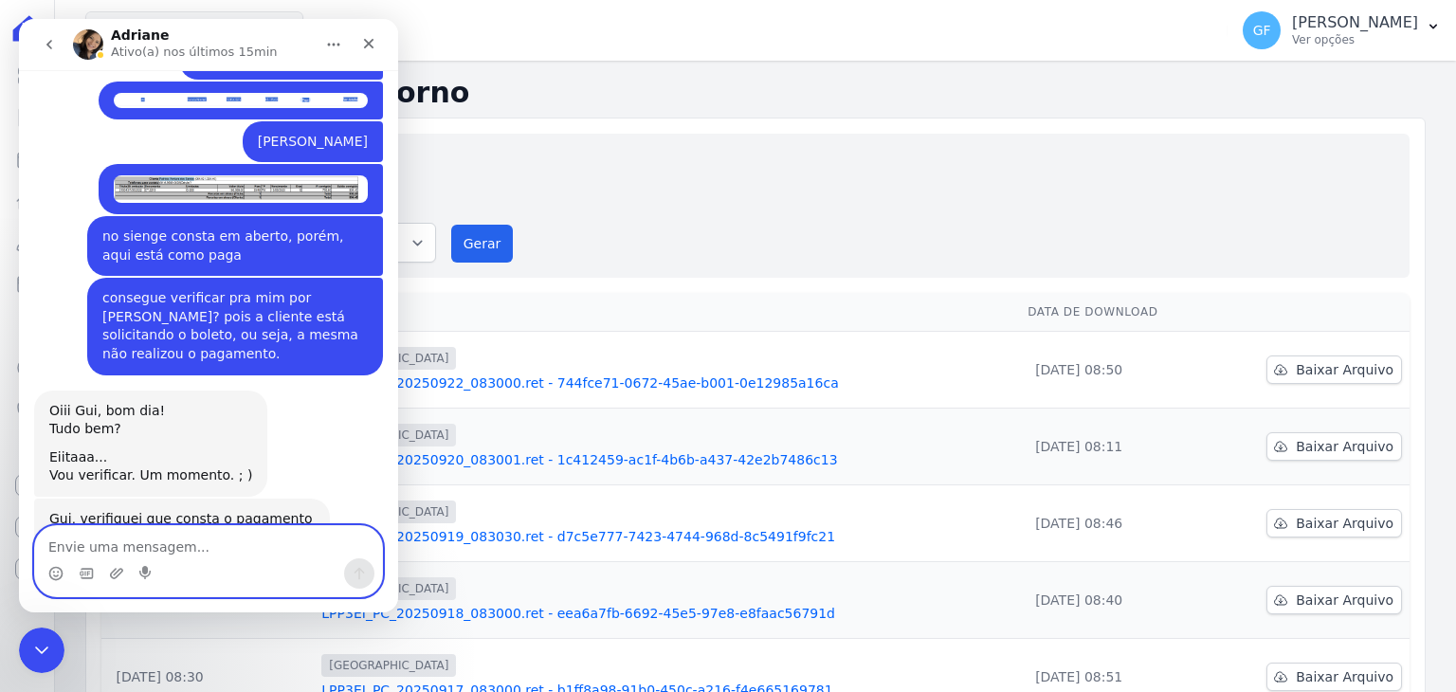
click at [251, 535] on textarea "Envie uma mensagem..." at bounding box center [208, 542] width 347 height 32
type textarea "Obrigadoooooo! kkk"
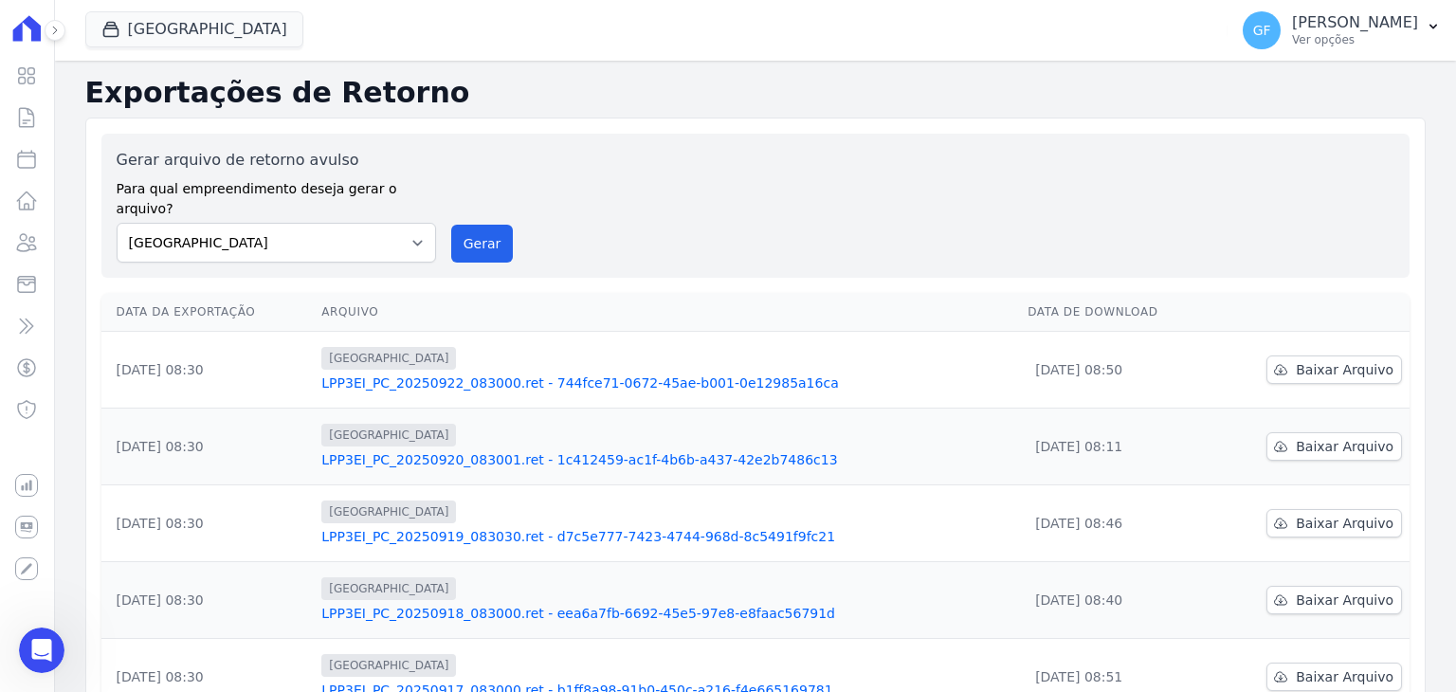
scroll to position [14197, 0]
